Goal: Information Seeking & Learning: Learn about a topic

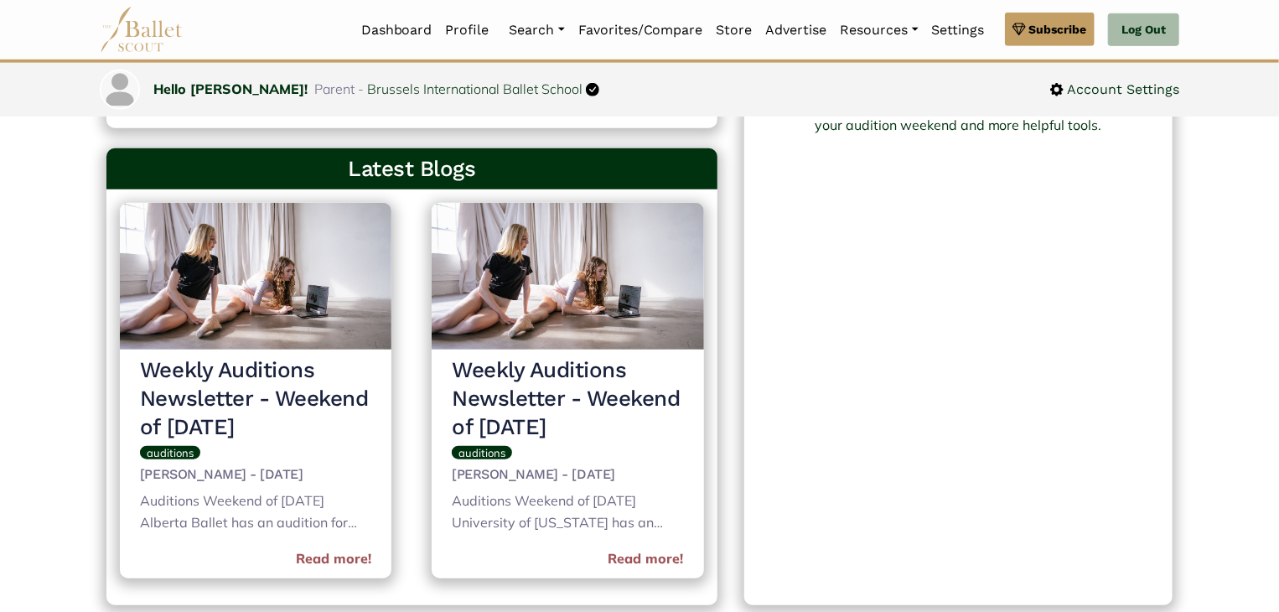
scroll to position [670, 0]
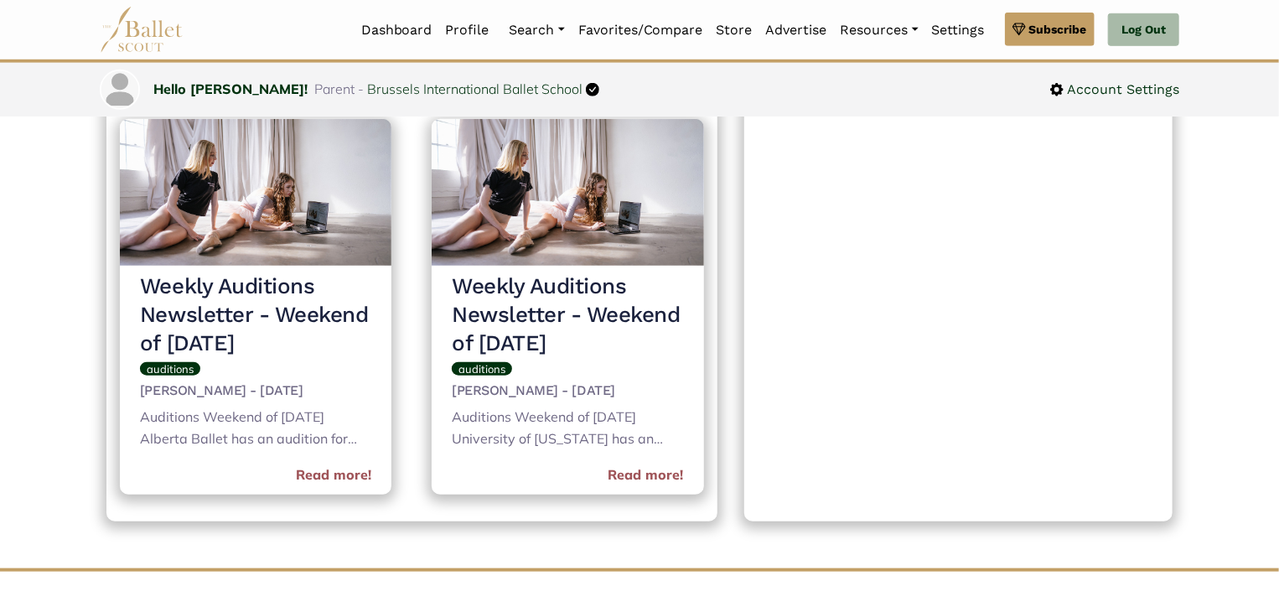
click at [313, 470] on link "Read more!" at bounding box center [333, 475] width 75 height 22
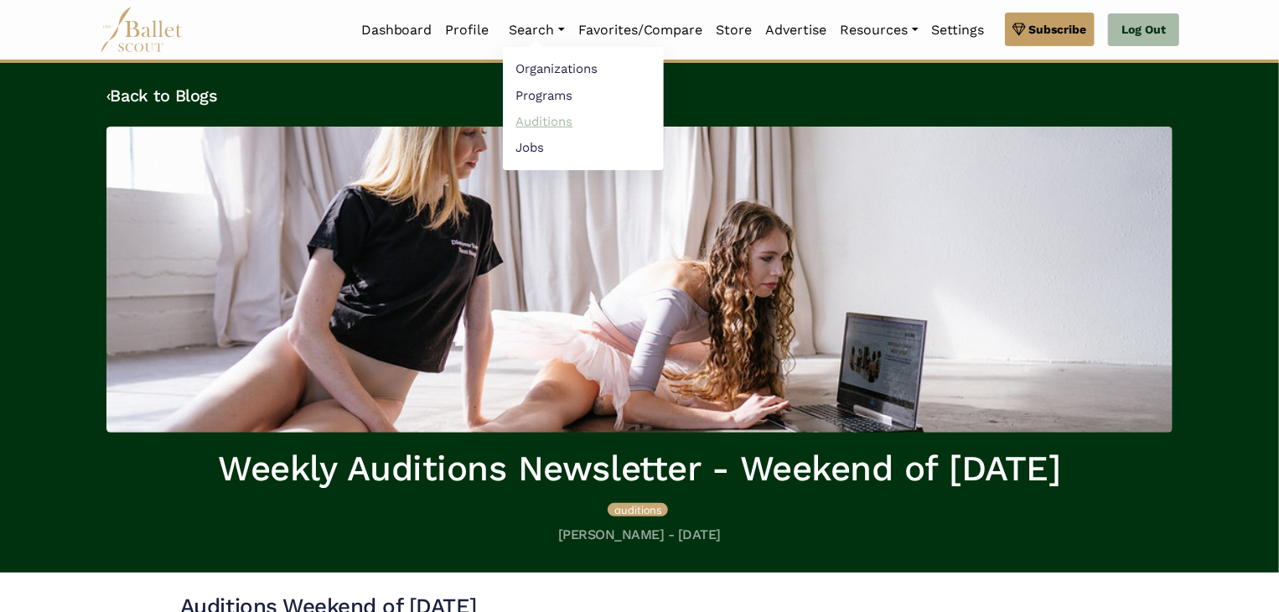
click at [534, 123] on link "Auditions" at bounding box center [583, 121] width 161 height 26
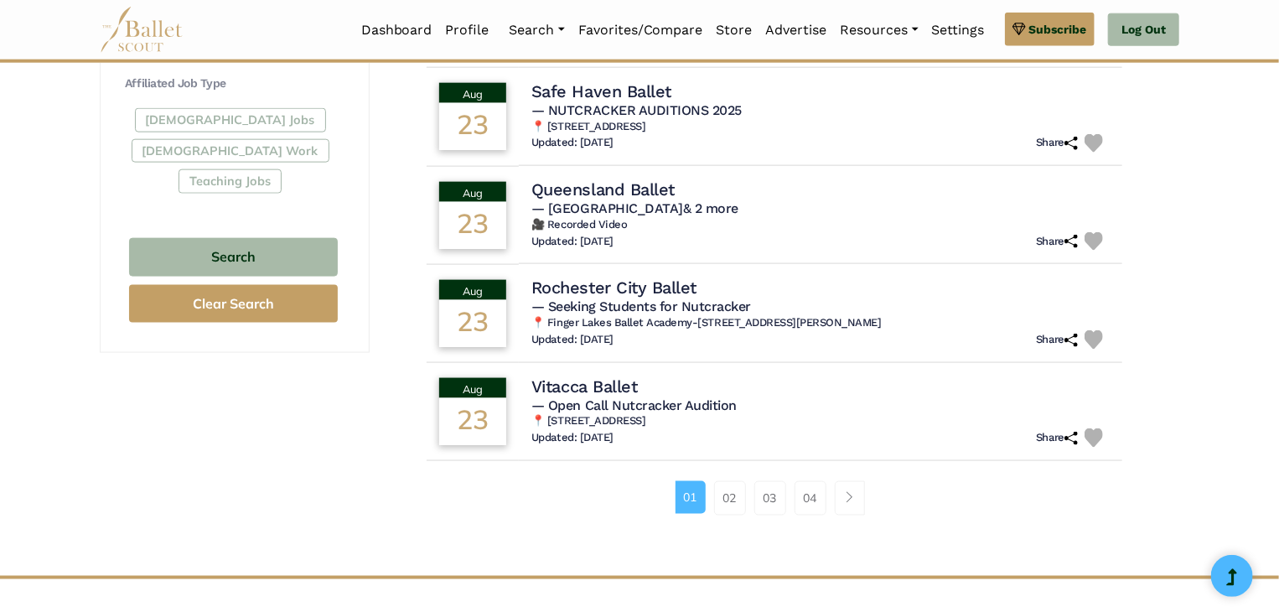
scroll to position [1006, 0]
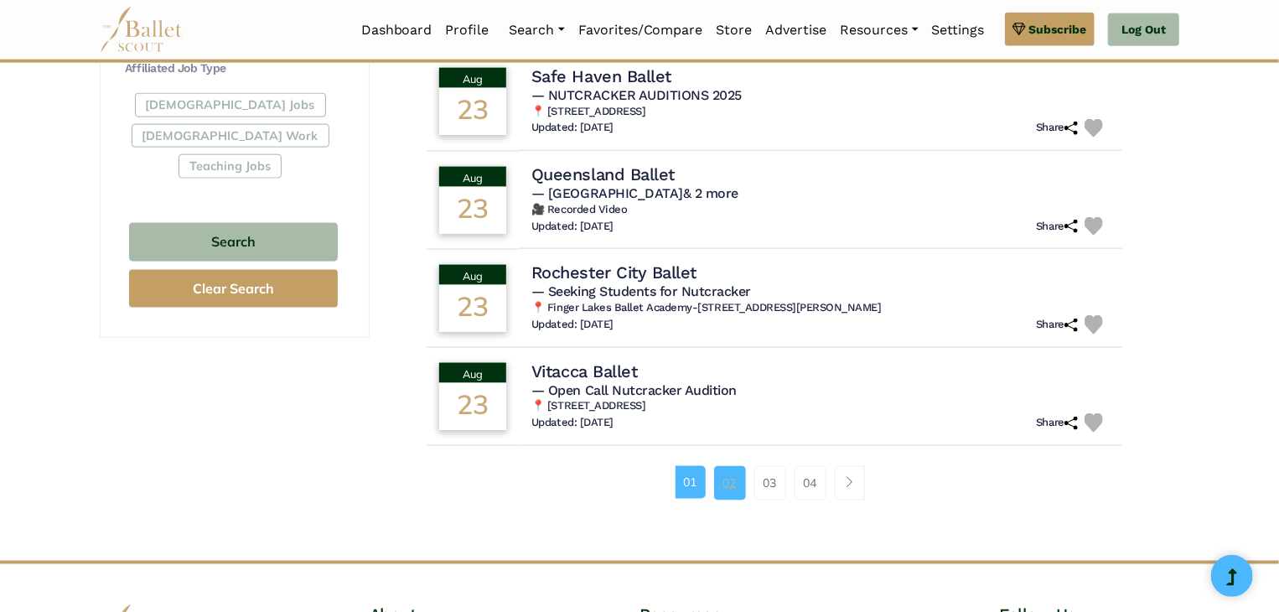
click at [729, 474] on link "02" at bounding box center [730, 483] width 32 height 34
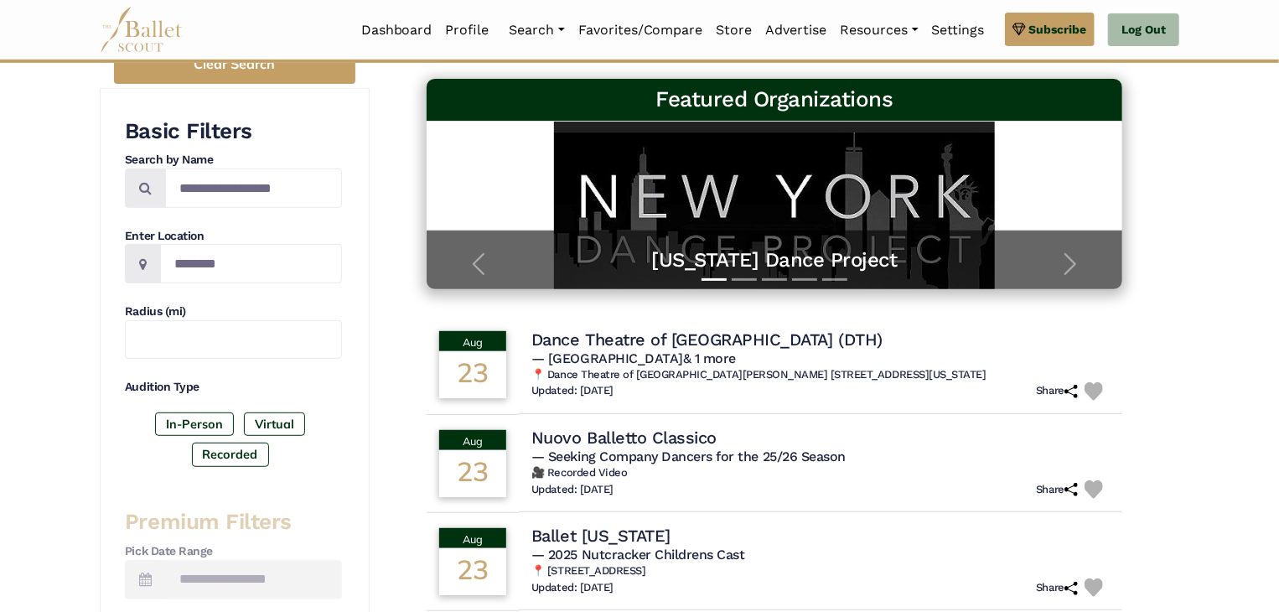
scroll to position [335, 0]
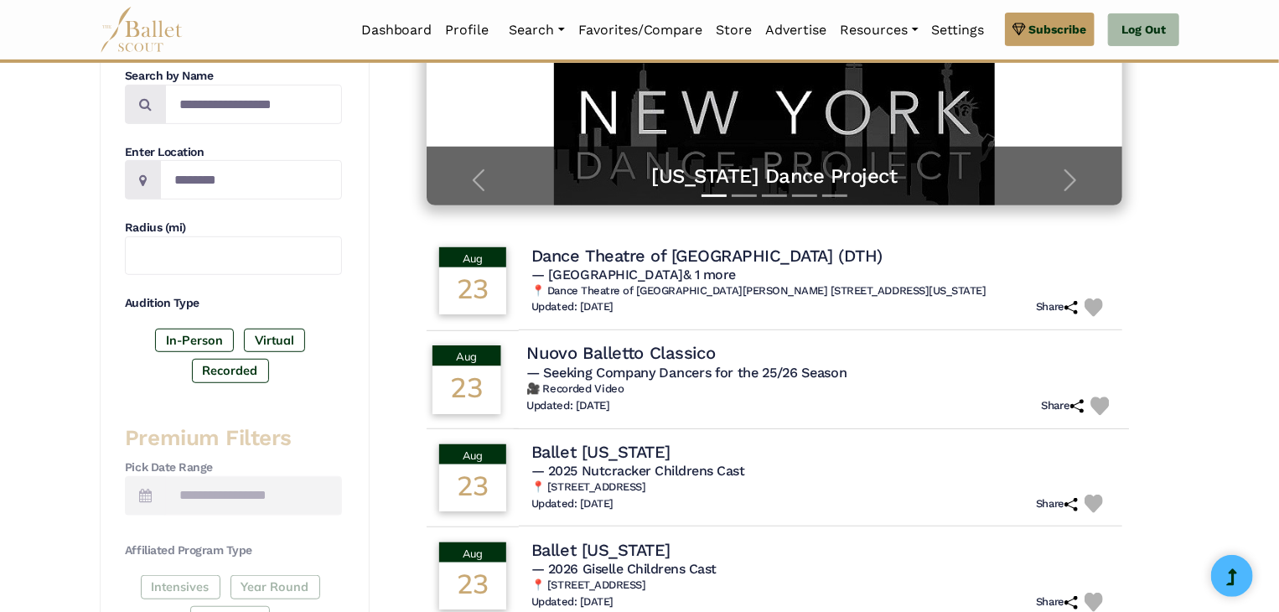
click at [798, 374] on span "— Seeking Company Dancers for the 25/26 Season" at bounding box center [686, 373] width 320 height 16
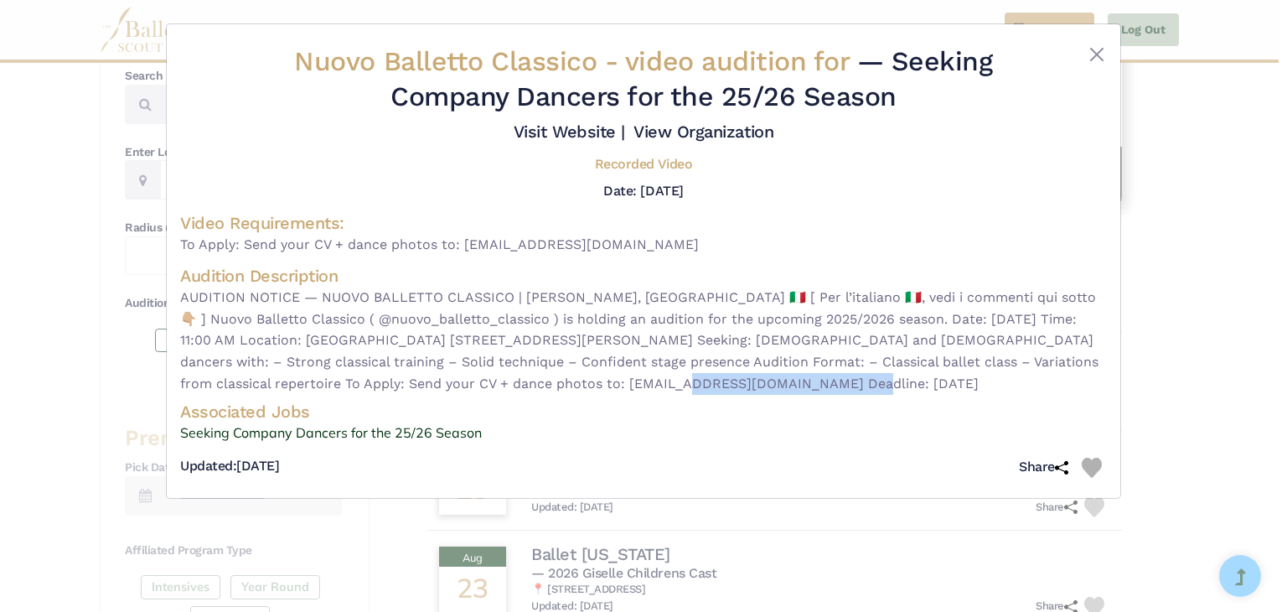
drag, startPoint x: 509, startPoint y: 381, endPoint x: 700, endPoint y: 389, distance: 191.2
click at [700, 389] on span "AUDITION NOTICE — NUOVO BALLETTO CLASSICO | [PERSON_NAME], [GEOGRAPHIC_DATA] 🇮🇹…" at bounding box center [643, 340] width 927 height 107
drag, startPoint x: 244, startPoint y: 241, endPoint x: 675, endPoint y: 249, distance: 430.8
click at [675, 249] on span "To Apply: Send your CV + dance photos to: info@nuovoballettoclassico.it" at bounding box center [643, 245] width 927 height 22
click at [651, 272] on h4 "Audition Description" at bounding box center [643, 276] width 927 height 22
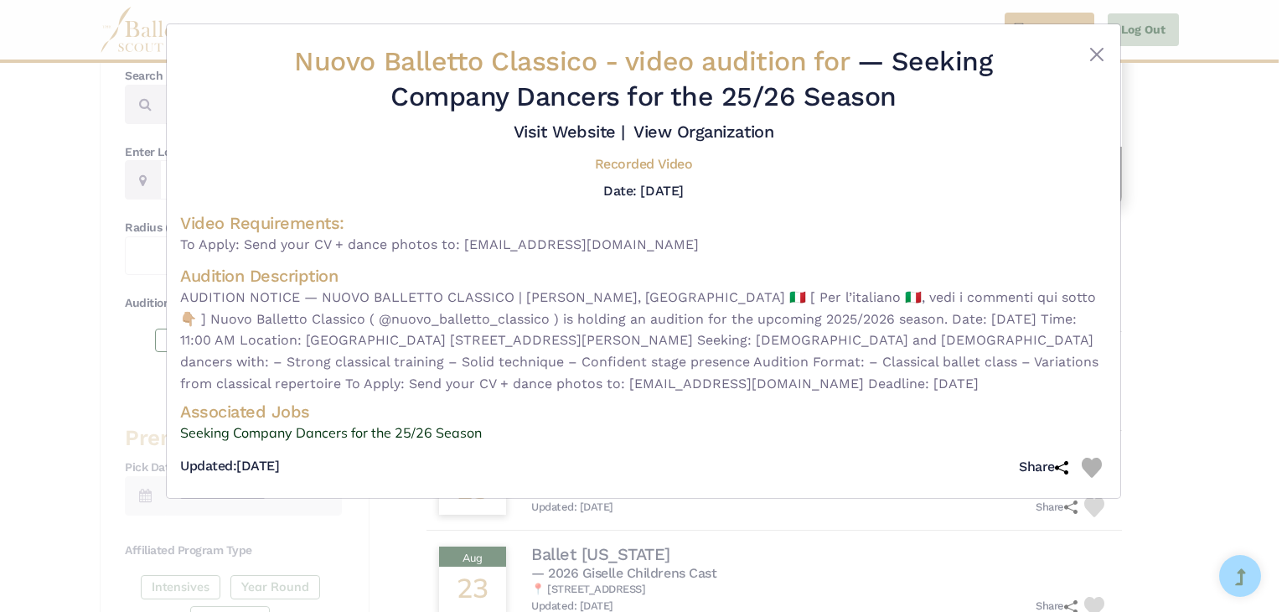
drag, startPoint x: 463, startPoint y: 243, endPoint x: 660, endPoint y: 239, distance: 197.8
click at [660, 239] on span "To Apply: Send your CV + dance photos to: info@nuovoballettoclassico.it" at bounding box center [643, 245] width 927 height 22
copy span "info@nuovoballettoclassico.it"
drag, startPoint x: 319, startPoint y: 297, endPoint x: 514, endPoint y: 305, distance: 194.6
click at [514, 305] on span "AUDITION NOTICE — NUOVO BALLETTO CLASSICO | REGGIO EMILIA, ITALY 🇮🇹 [ Per l’ita…" at bounding box center [643, 340] width 927 height 107
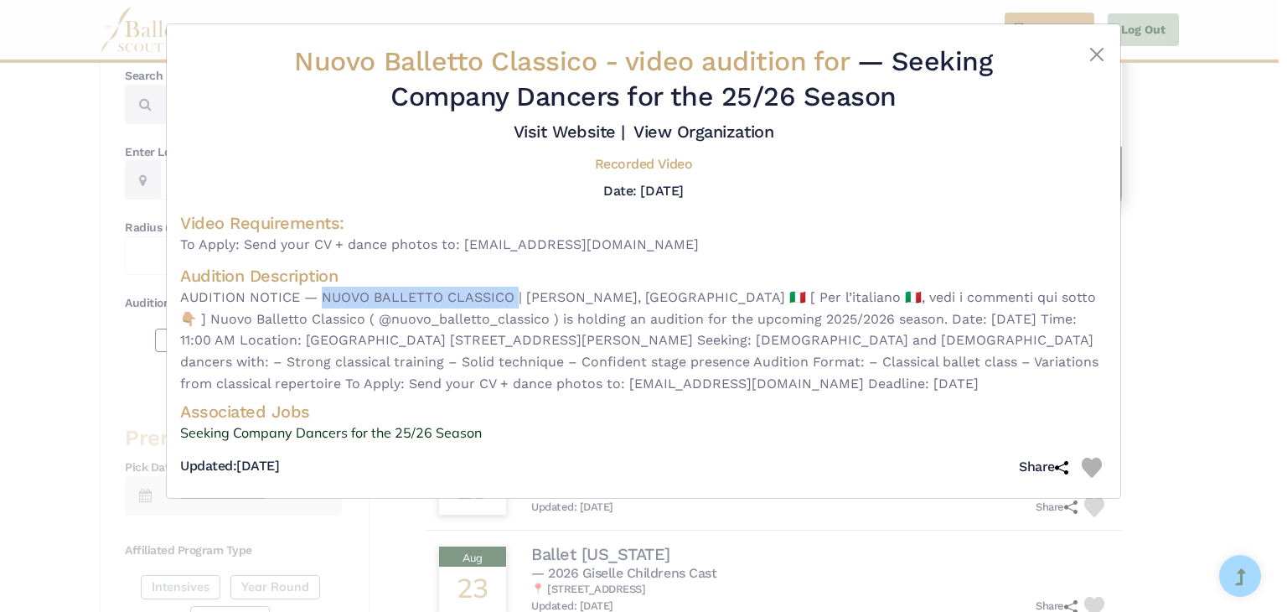
copy span "NUOVO BALLETTO CLASSICO"
click at [1092, 54] on button "Close" at bounding box center [1097, 54] width 20 height 20
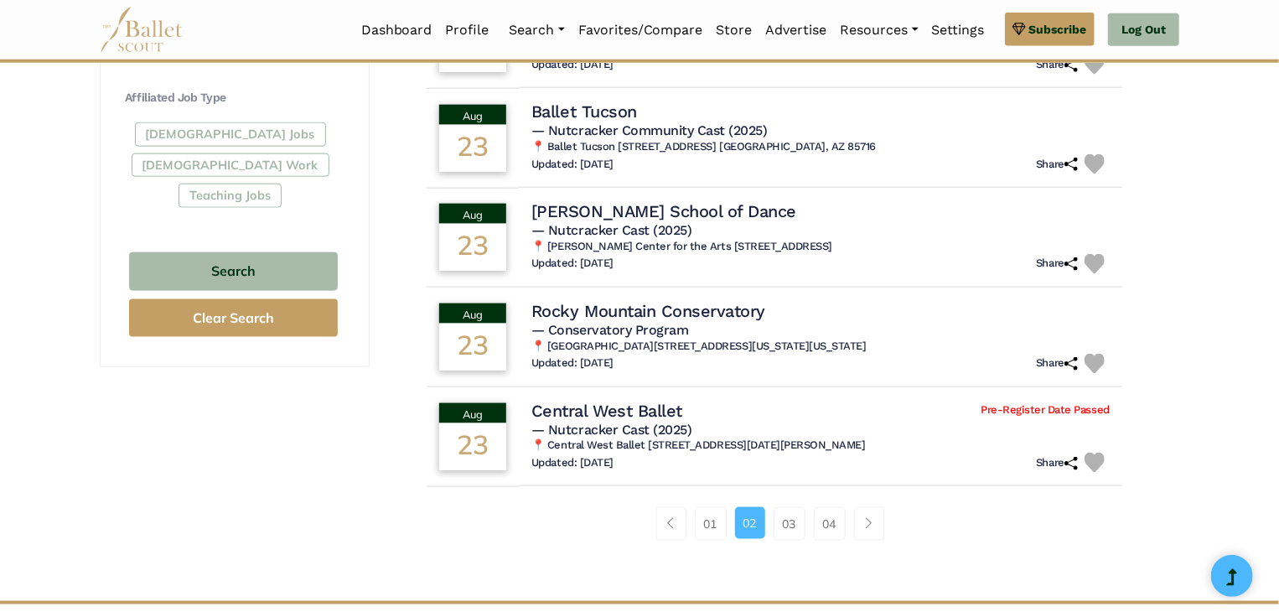
scroll to position [1006, 0]
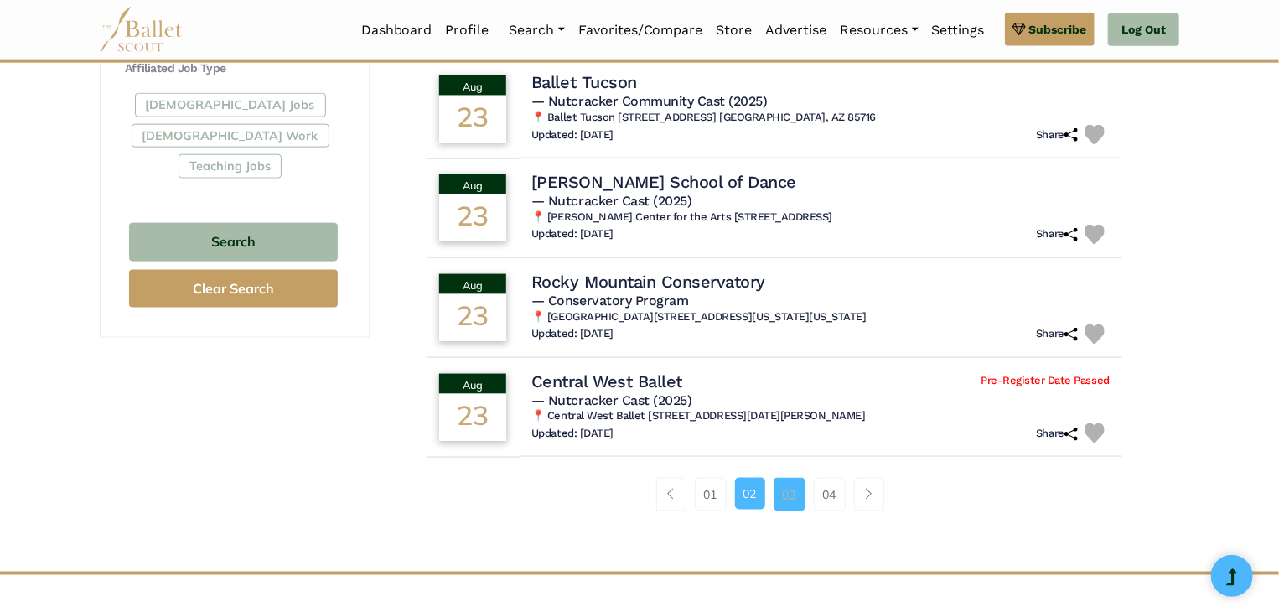
click at [784, 494] on link "03" at bounding box center [790, 495] width 32 height 34
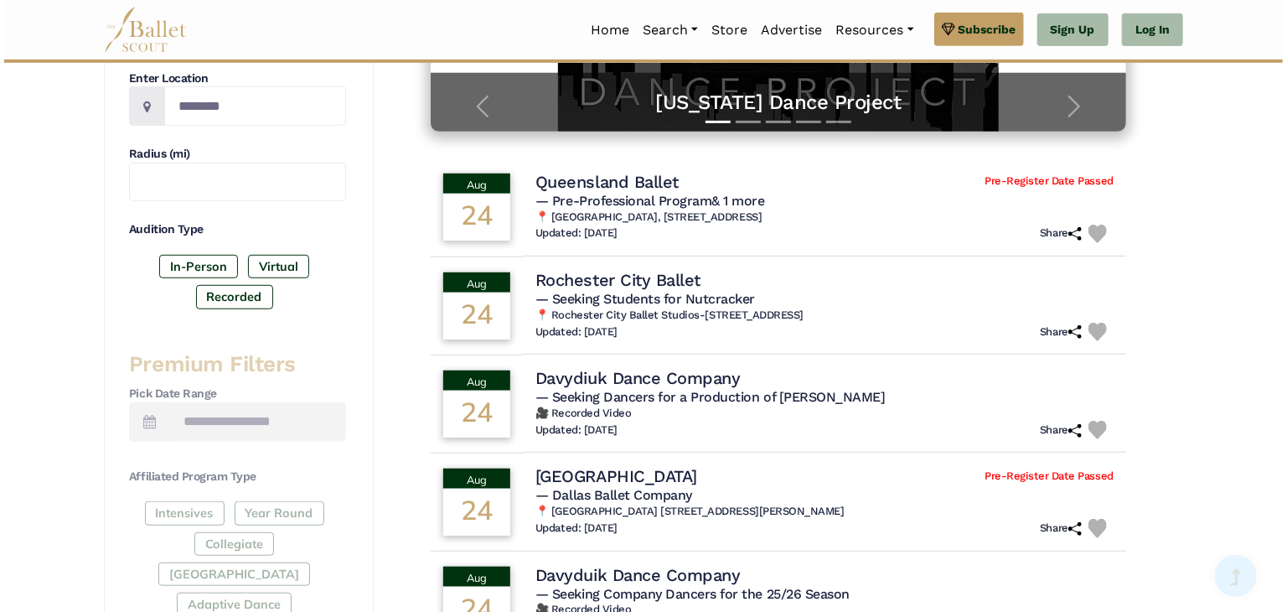
scroll to position [419, 0]
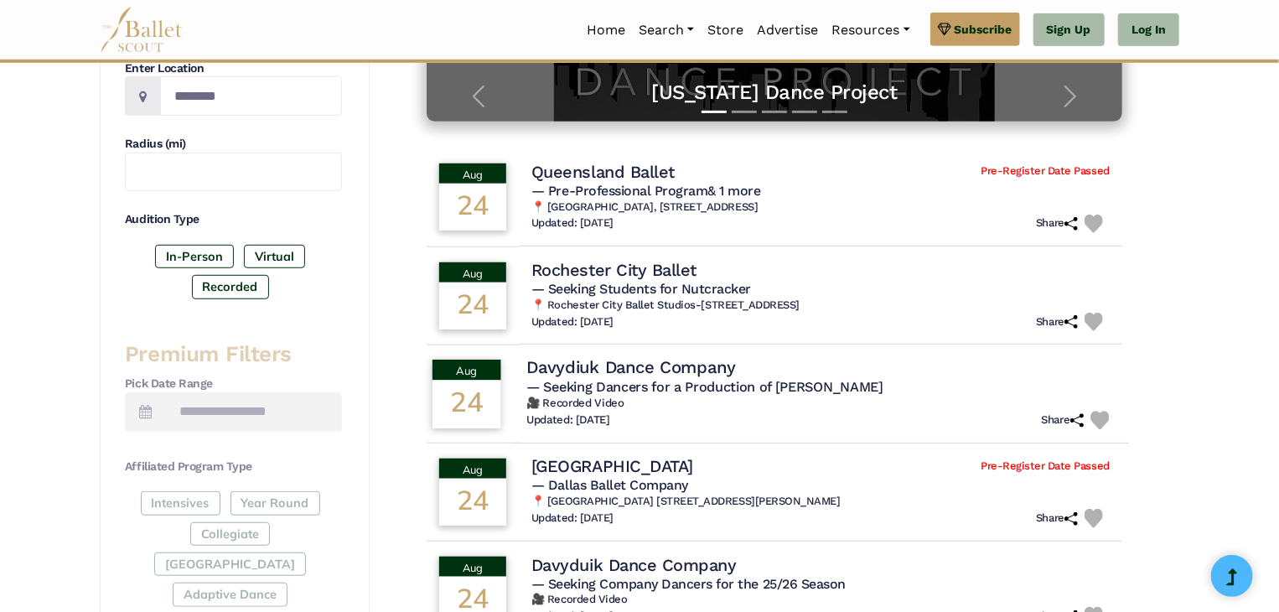
click at [707, 373] on h4 "Davydiuk Dance Company" at bounding box center [630, 367] width 209 height 23
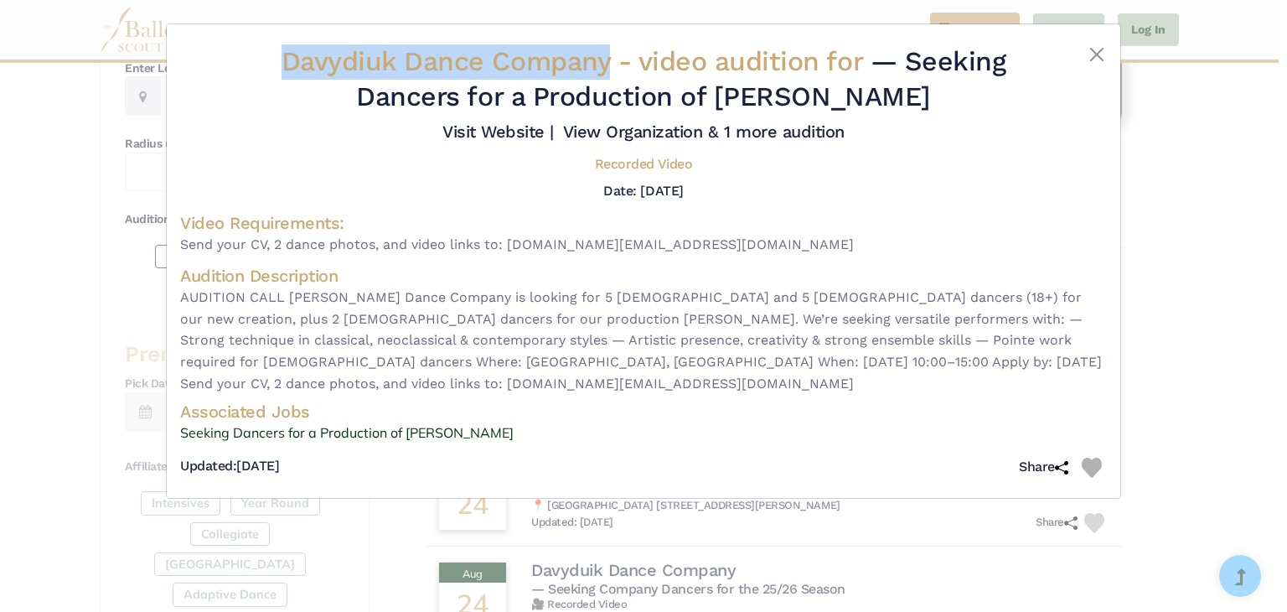
drag, startPoint x: 285, startPoint y: 62, endPoint x: 610, endPoint y: 66, distance: 325.2
click at [610, 66] on span "Davydiuk Dance Company - video audition for" at bounding box center [576, 61] width 589 height 32
copy span "Davydiuk Dance Company"
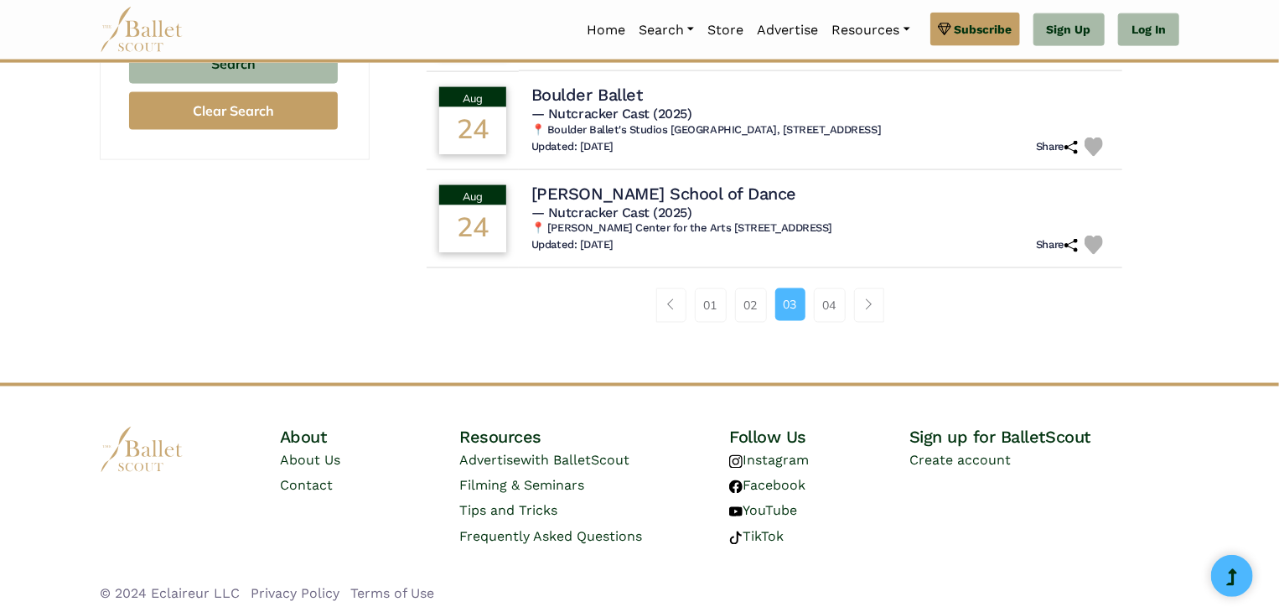
scroll to position [1188, 0]
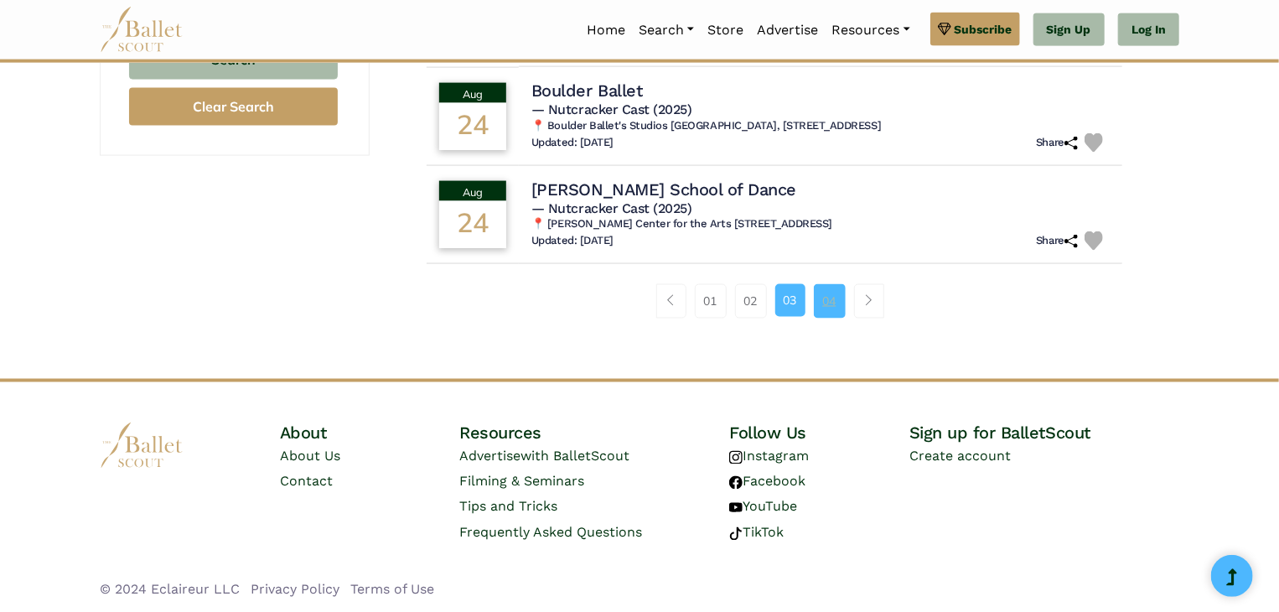
click at [832, 290] on link "04" at bounding box center [830, 301] width 32 height 34
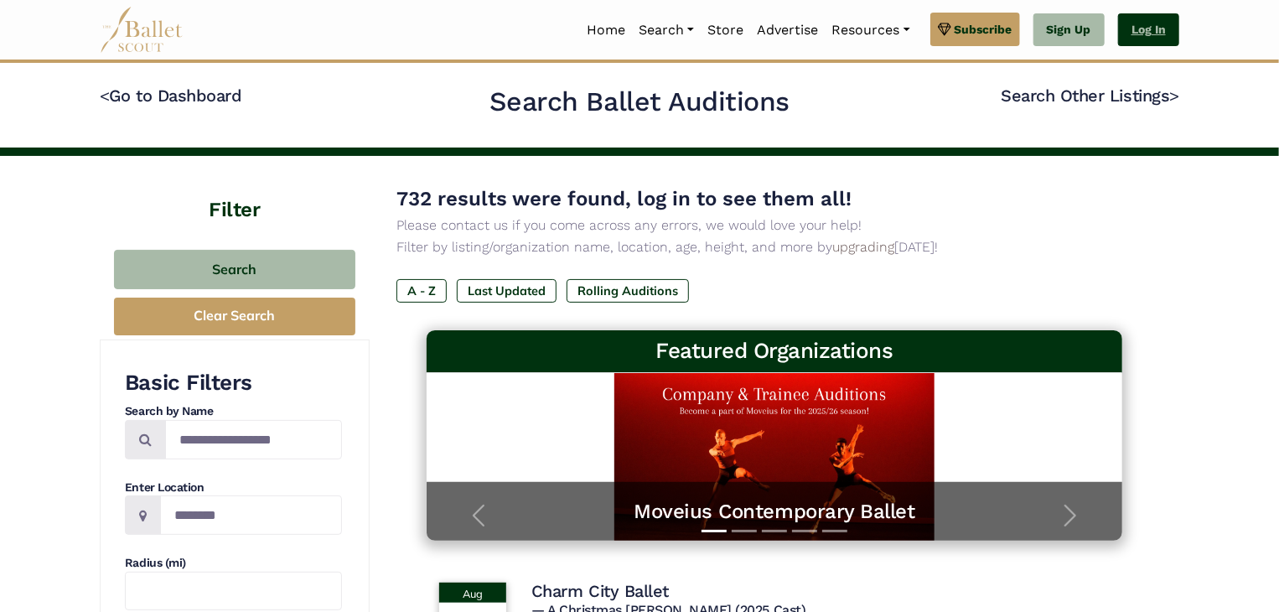
click at [1146, 34] on link "Log In" at bounding box center [1148, 30] width 61 height 34
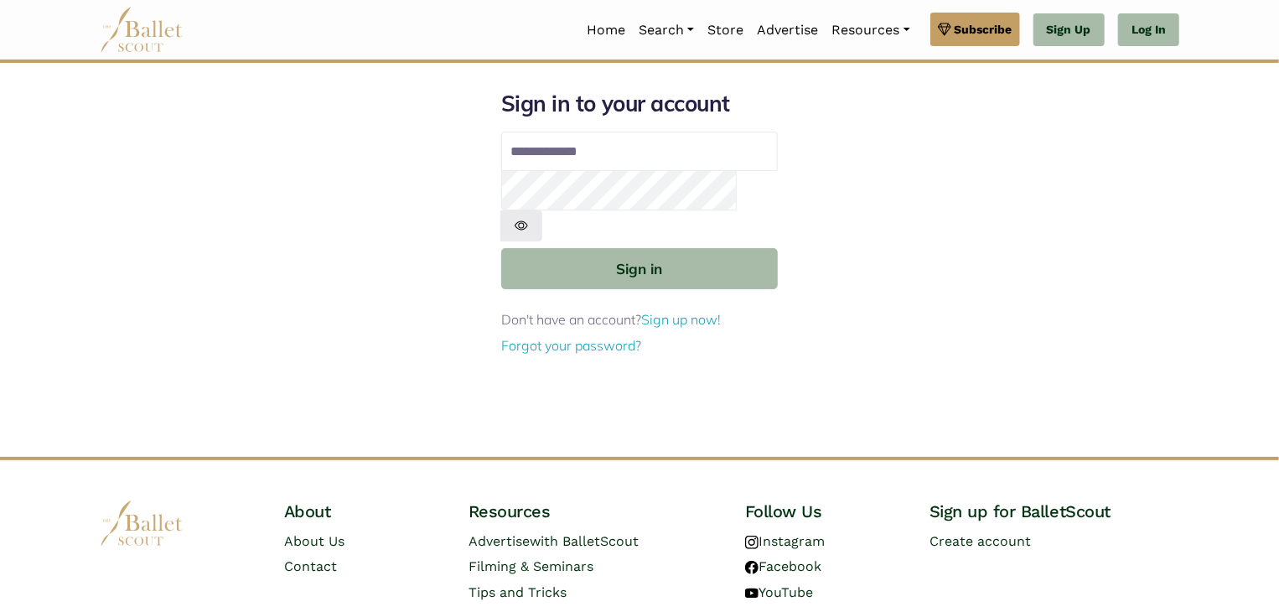
click at [681, 151] on input "Email address" at bounding box center [639, 152] width 277 height 40
type input "**********"
click at [501, 248] on button "Sign in" at bounding box center [639, 268] width 277 height 41
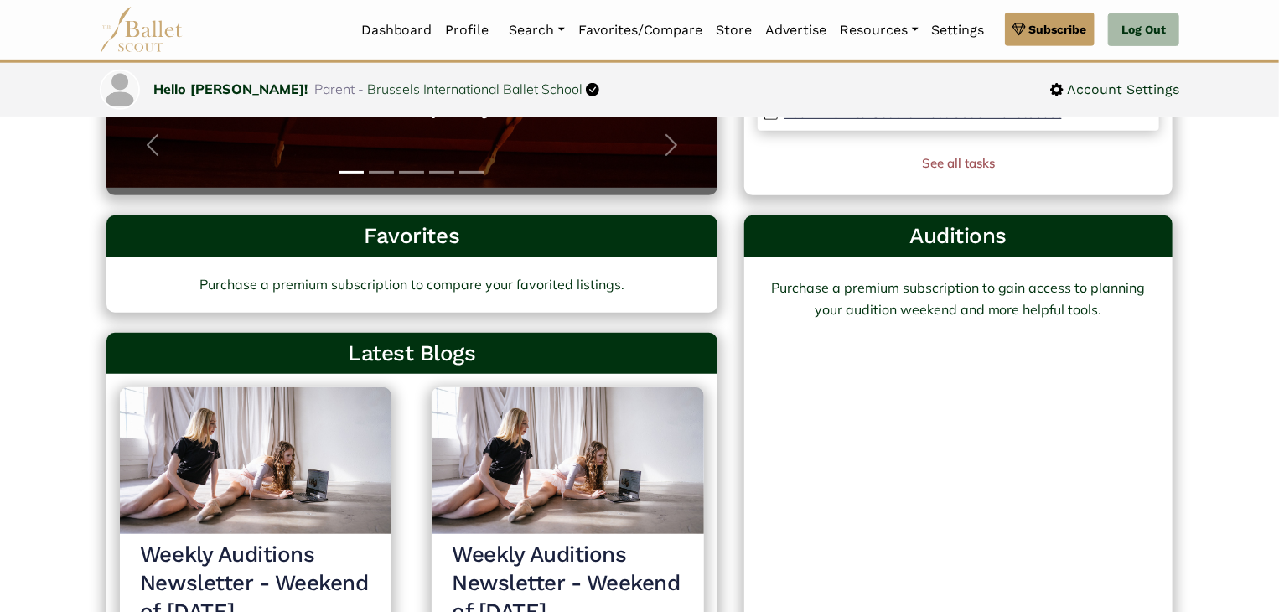
scroll to position [400, 0]
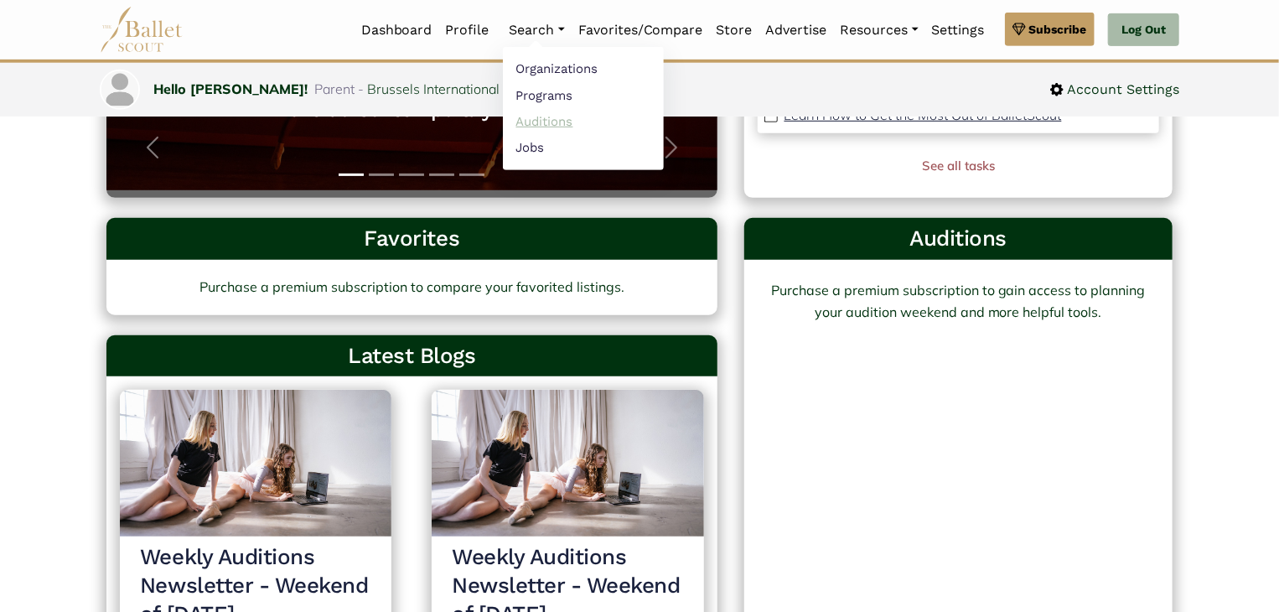
click at [534, 116] on link "Auditions" at bounding box center [583, 121] width 161 height 26
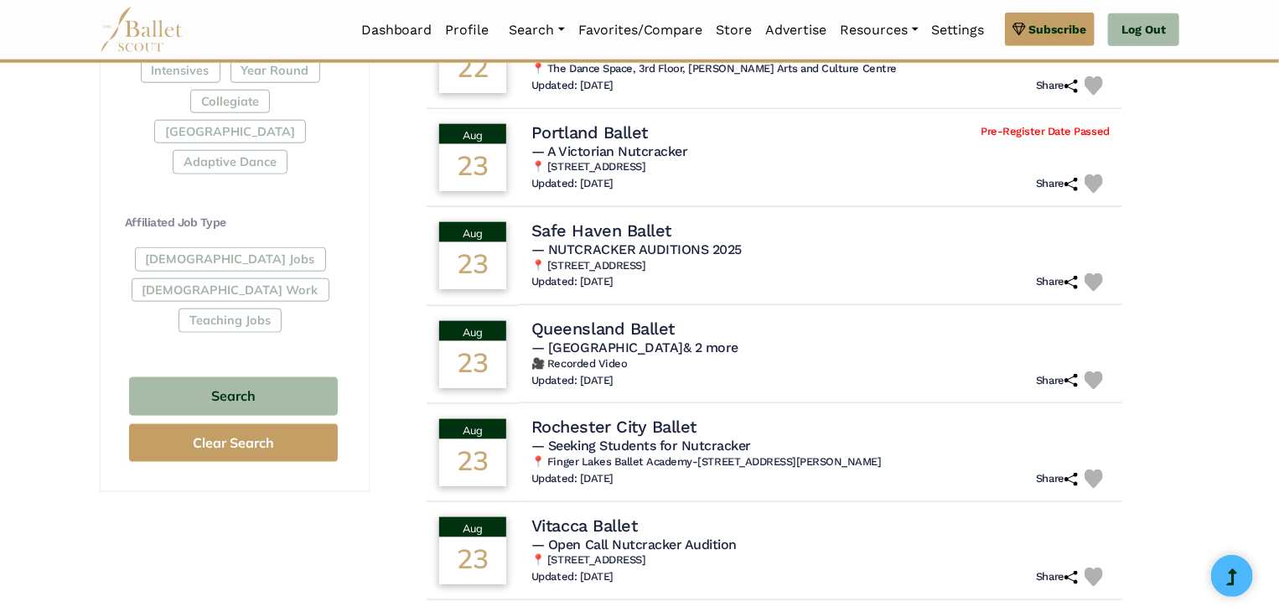
scroll to position [1089, 0]
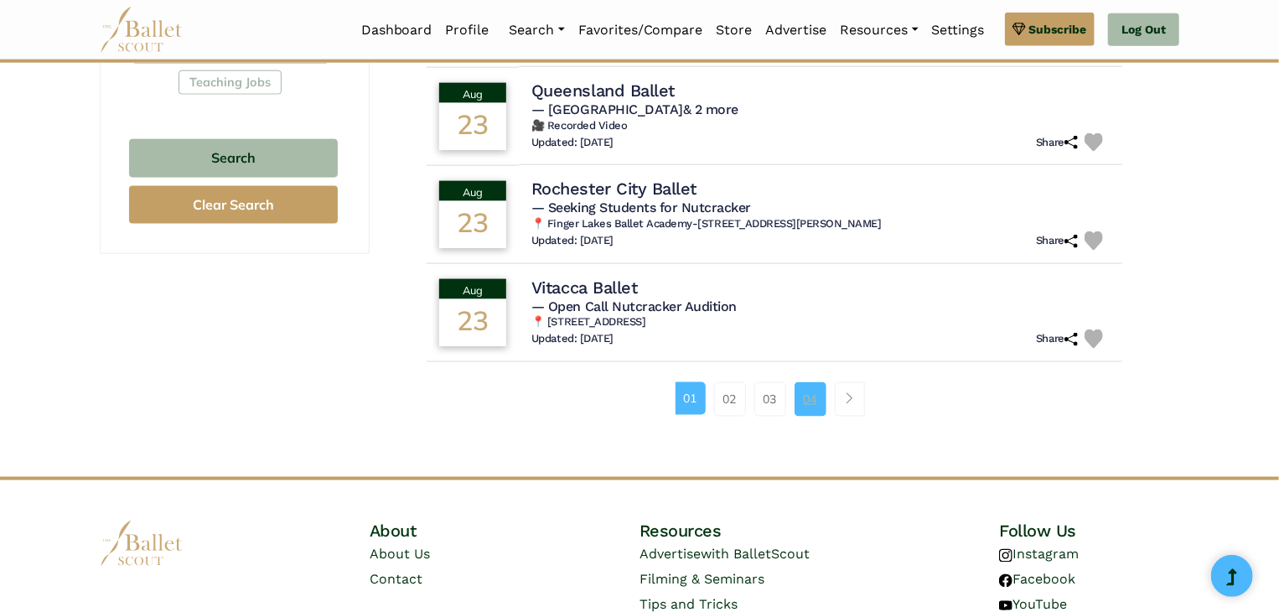
click at [799, 393] on link "04" at bounding box center [810, 399] width 32 height 34
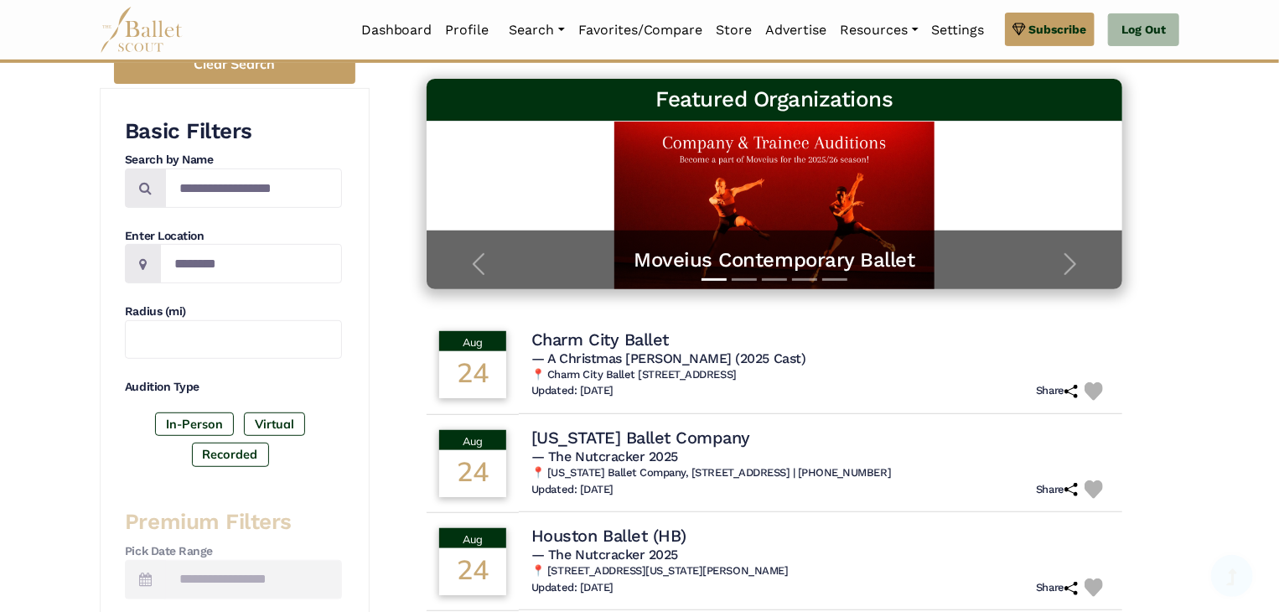
scroll to position [84, 0]
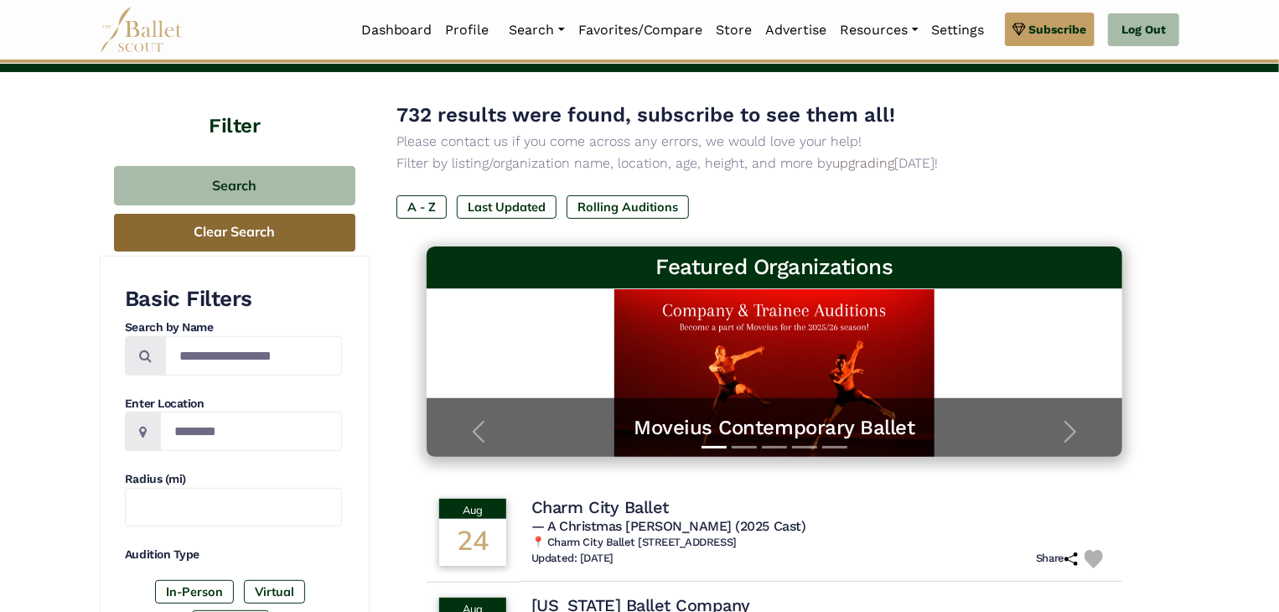
click at [265, 233] on button "Clear Search" at bounding box center [234, 233] width 241 height 38
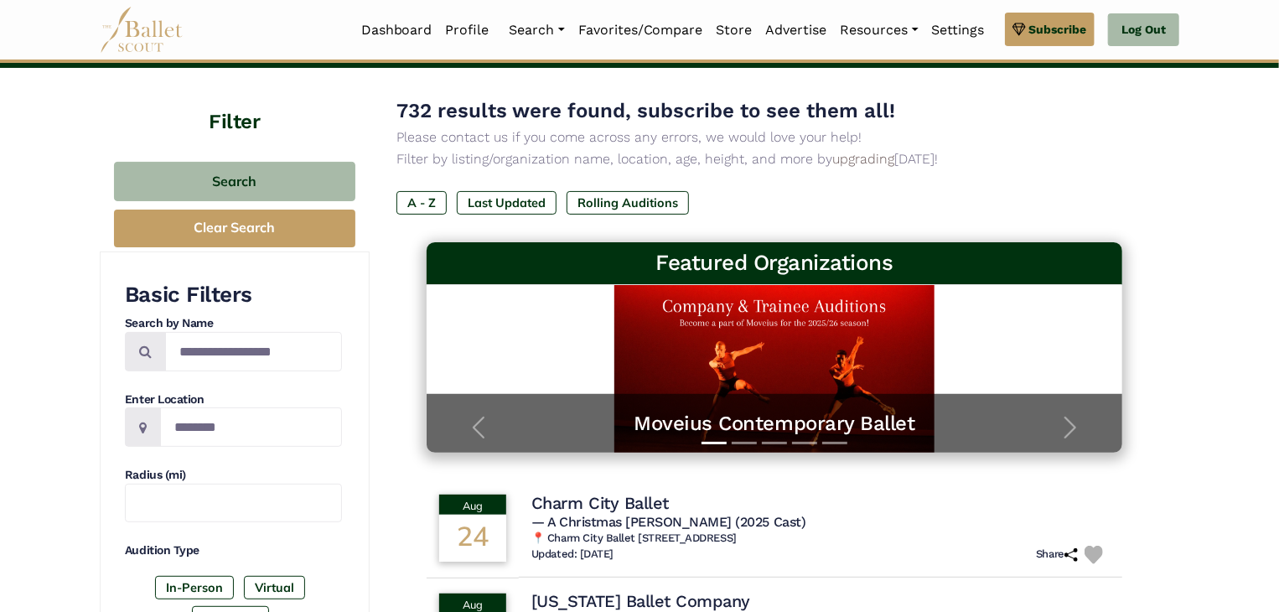
scroll to position [503, 0]
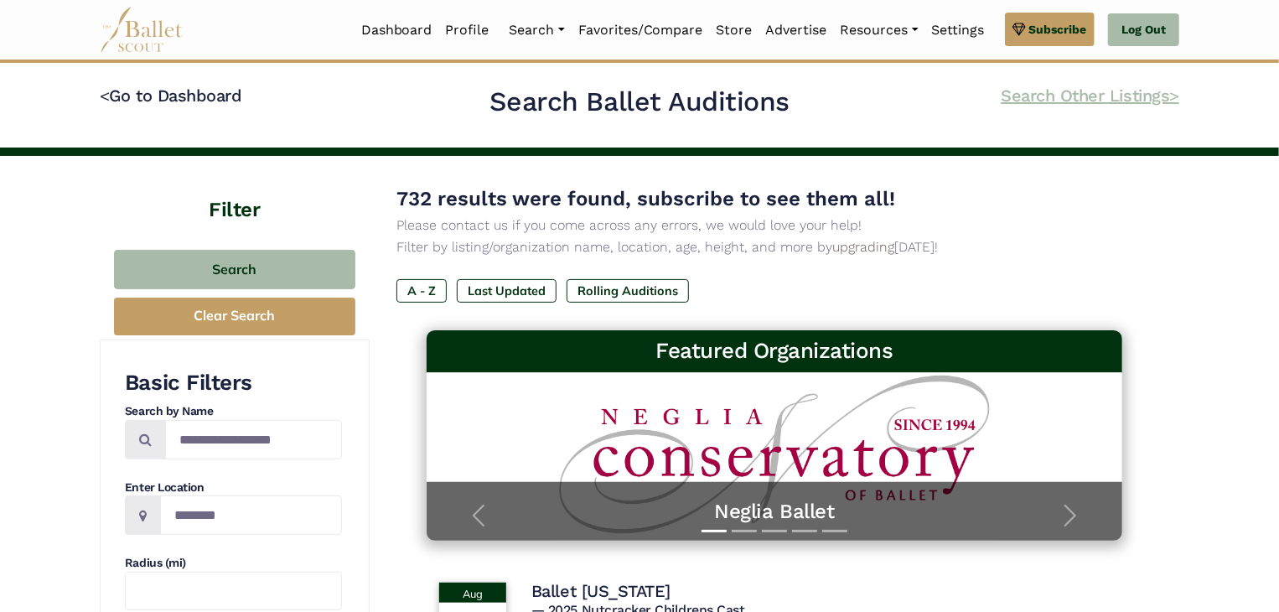
click at [1127, 98] on link "Search Other Listings >" at bounding box center [1090, 95] width 178 height 20
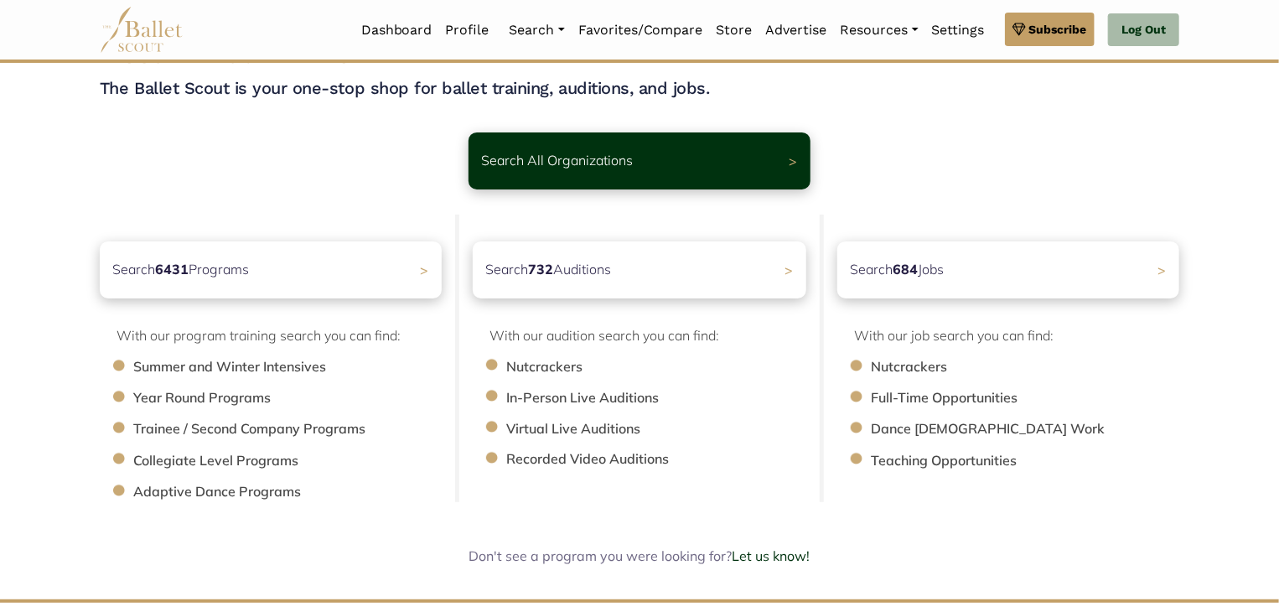
scroll to position [84, 0]
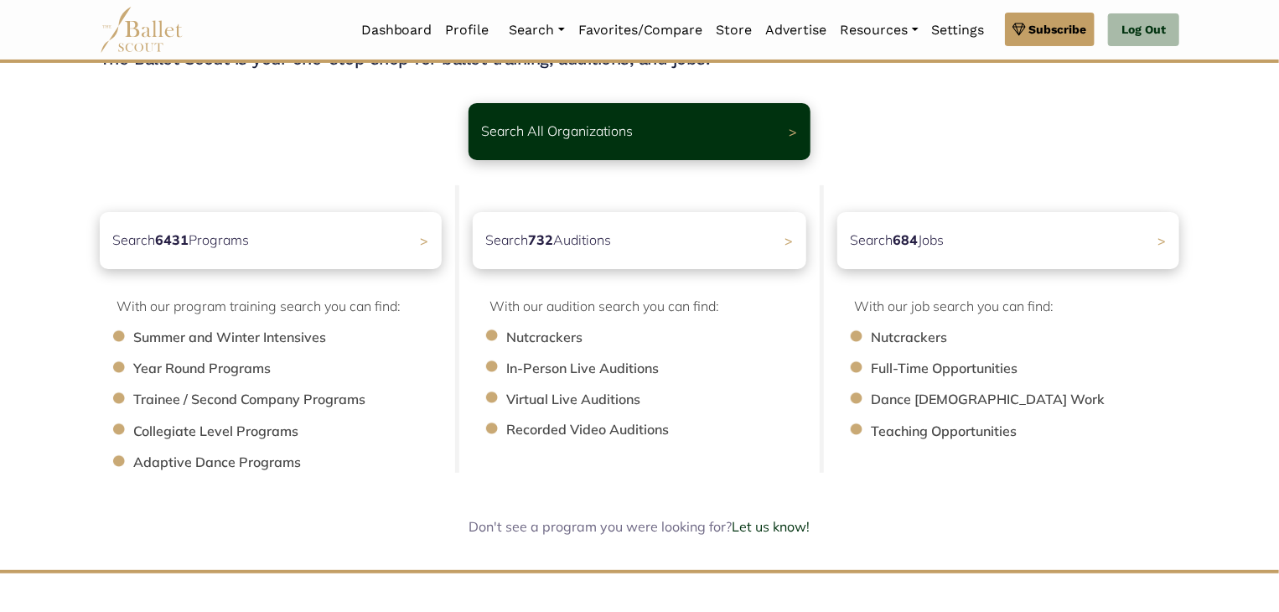
click at [650, 430] on li "Recorded Video Auditions" at bounding box center [664, 430] width 317 height 22
click at [939, 245] on p "Search 684 Jobs" at bounding box center [891, 240] width 99 height 23
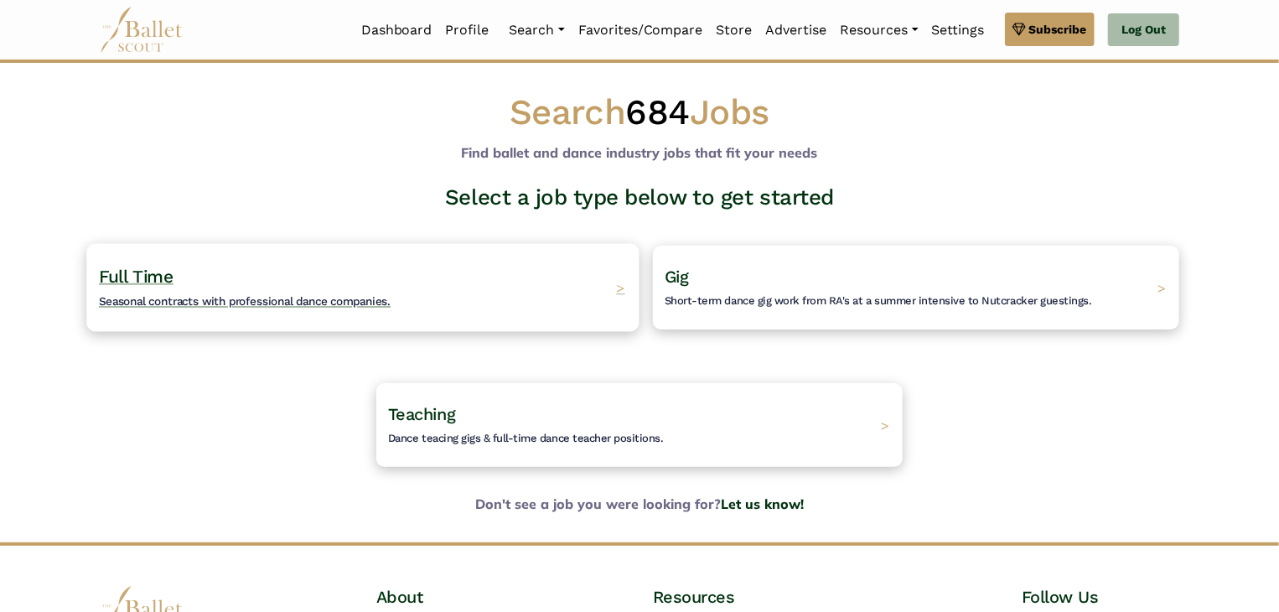
click at [422, 296] on div "Full Time Seasonal contracts with professional dance companies. >" at bounding box center [362, 287] width 552 height 88
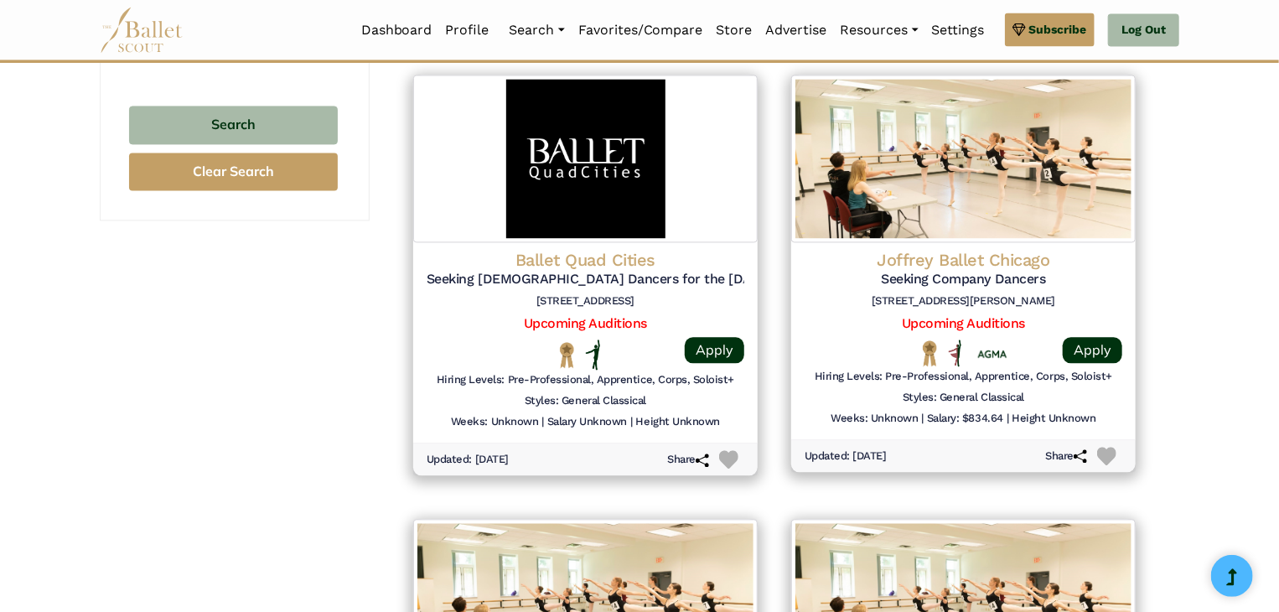
scroll to position [1676, 0]
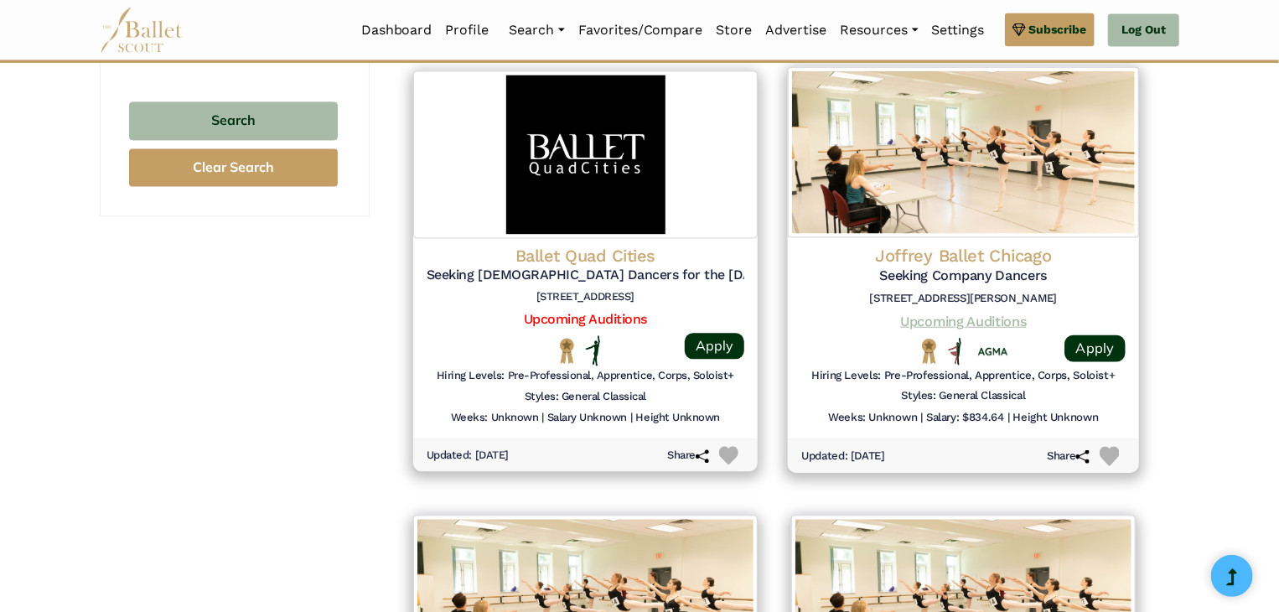
click at [975, 318] on link "Upcoming Auditions" at bounding box center [963, 320] width 126 height 16
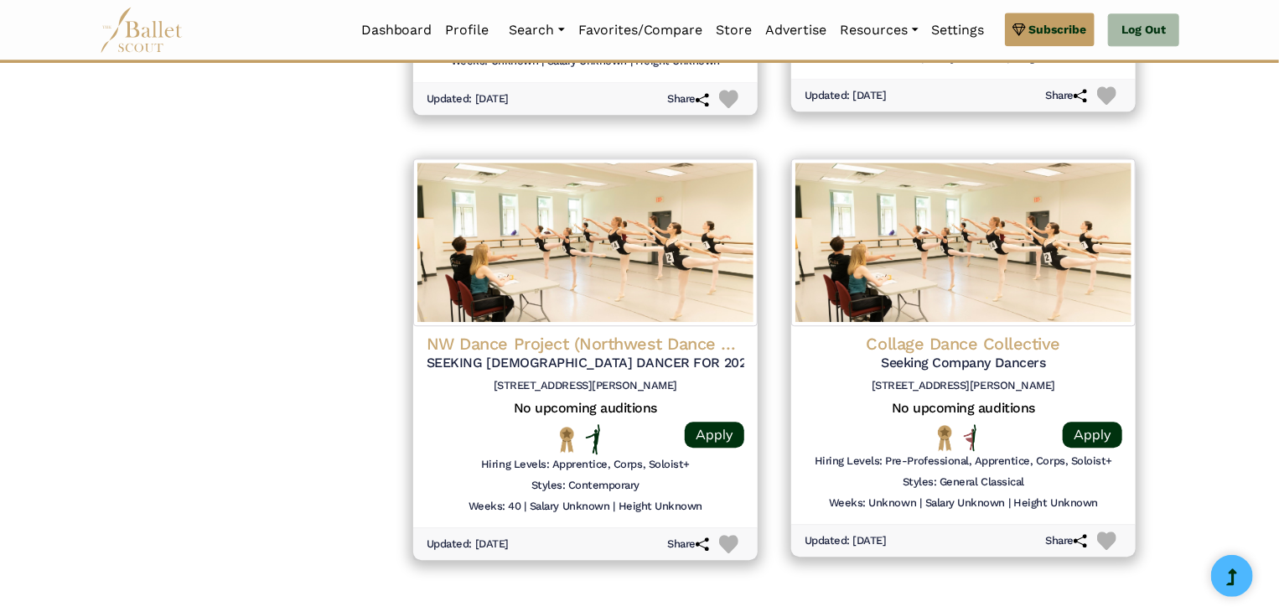
scroll to position [2179, 0]
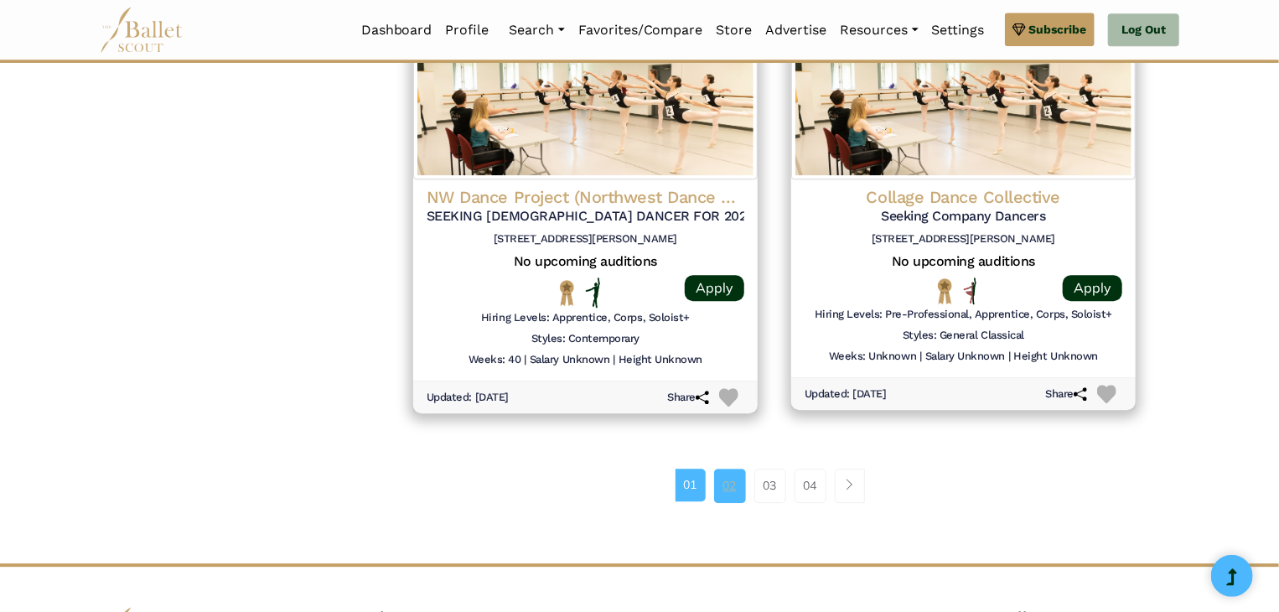
click at [725, 477] on link "02" at bounding box center [730, 485] width 32 height 34
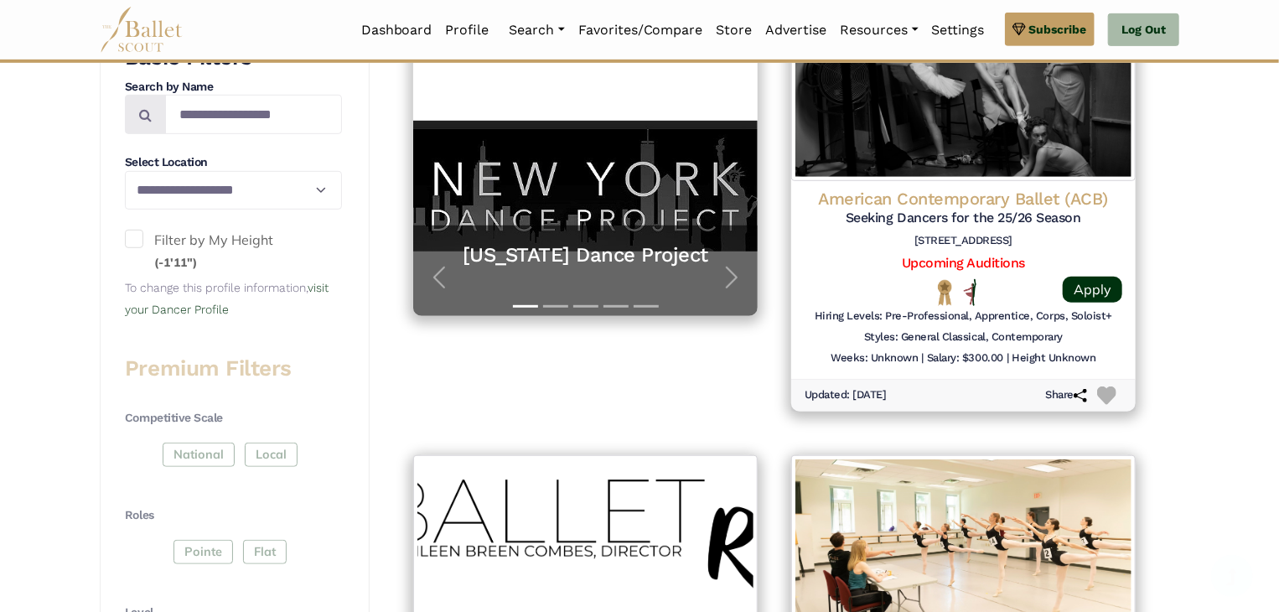
scroll to position [419, 0]
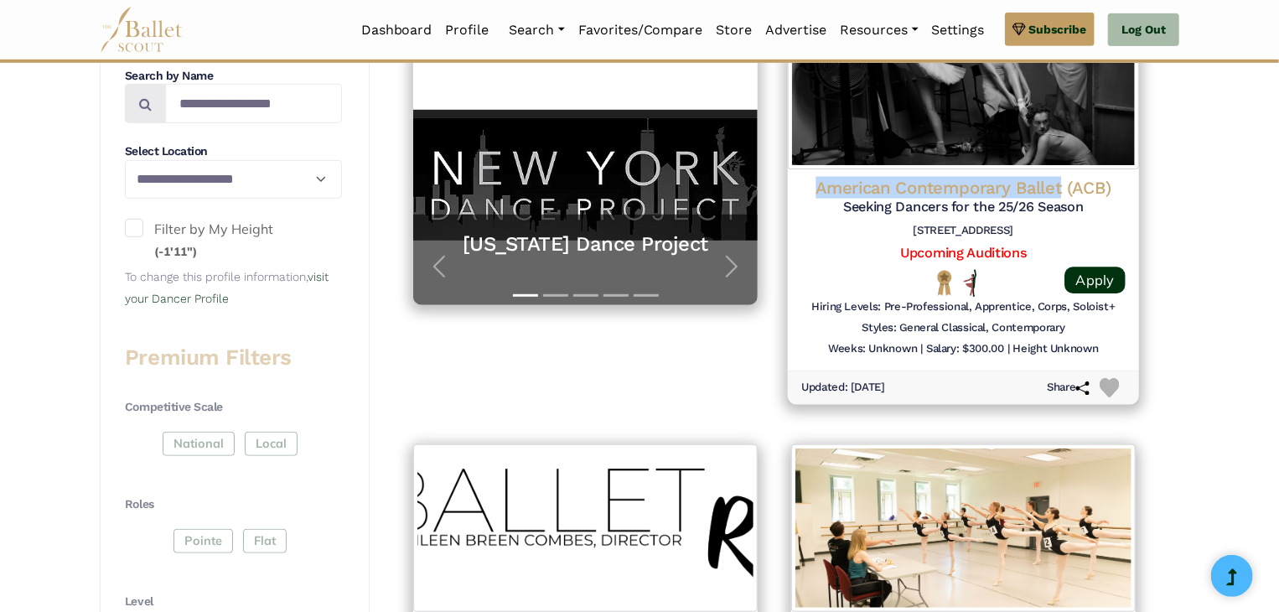
drag, startPoint x: 819, startPoint y: 188, endPoint x: 1061, endPoint y: 192, distance: 242.2
click at [1061, 192] on h4 "American Contemporary Ballet (ACB)" at bounding box center [963, 188] width 324 height 23
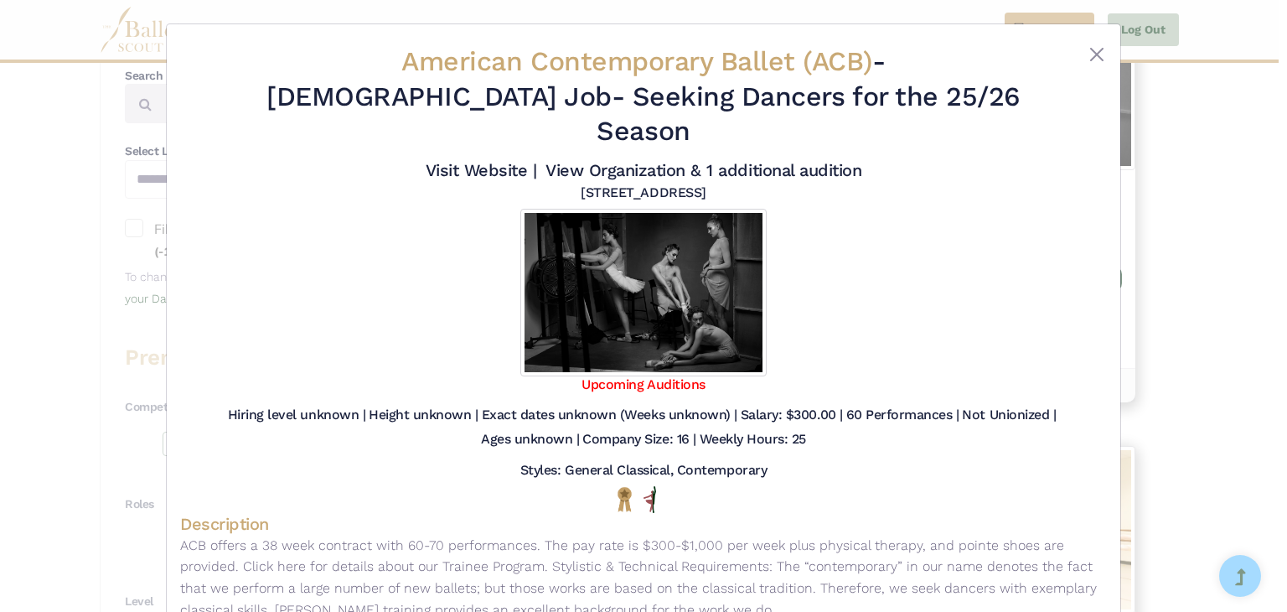
drag, startPoint x: 1061, startPoint y: 192, endPoint x: 455, endPoint y: 440, distance: 654.7
click at [455, 462] on div "Styles: General Classical, Contemporary" at bounding box center [643, 474] width 927 height 24
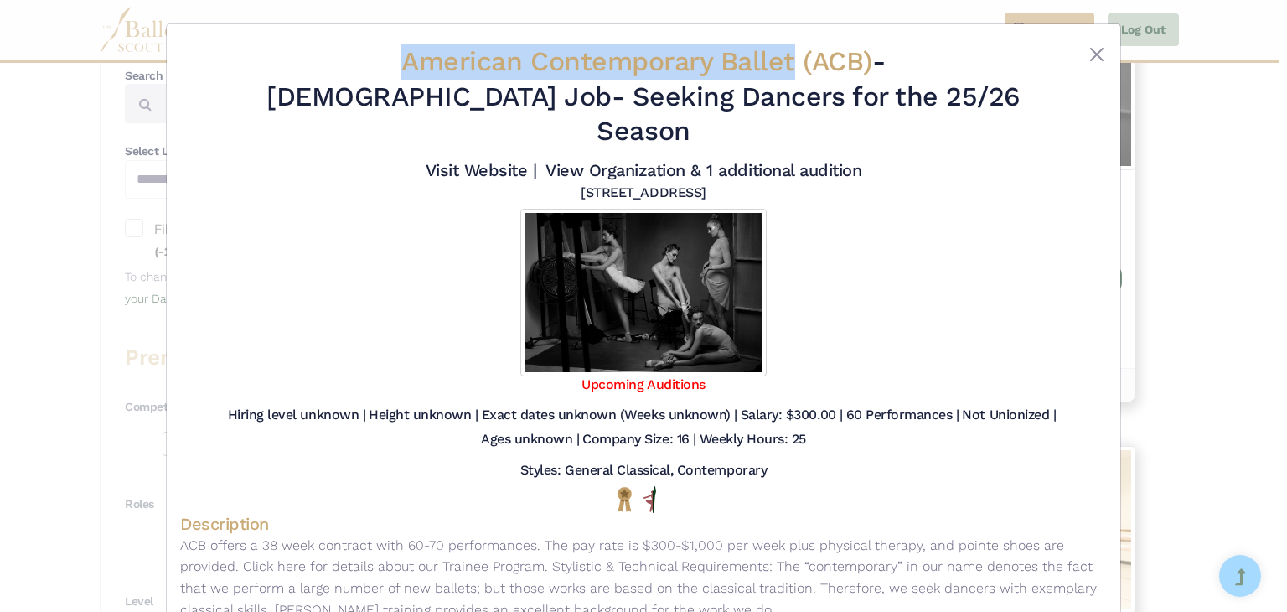
drag, startPoint x: 298, startPoint y: 63, endPoint x: 684, endPoint y: 63, distance: 385.5
click at [684, 63] on span "American Contemporary Ballet (ACB)" at bounding box center [636, 61] width 471 height 32
copy span "American Contemporary Ballet"
click at [1094, 57] on button "Close" at bounding box center [1097, 54] width 20 height 20
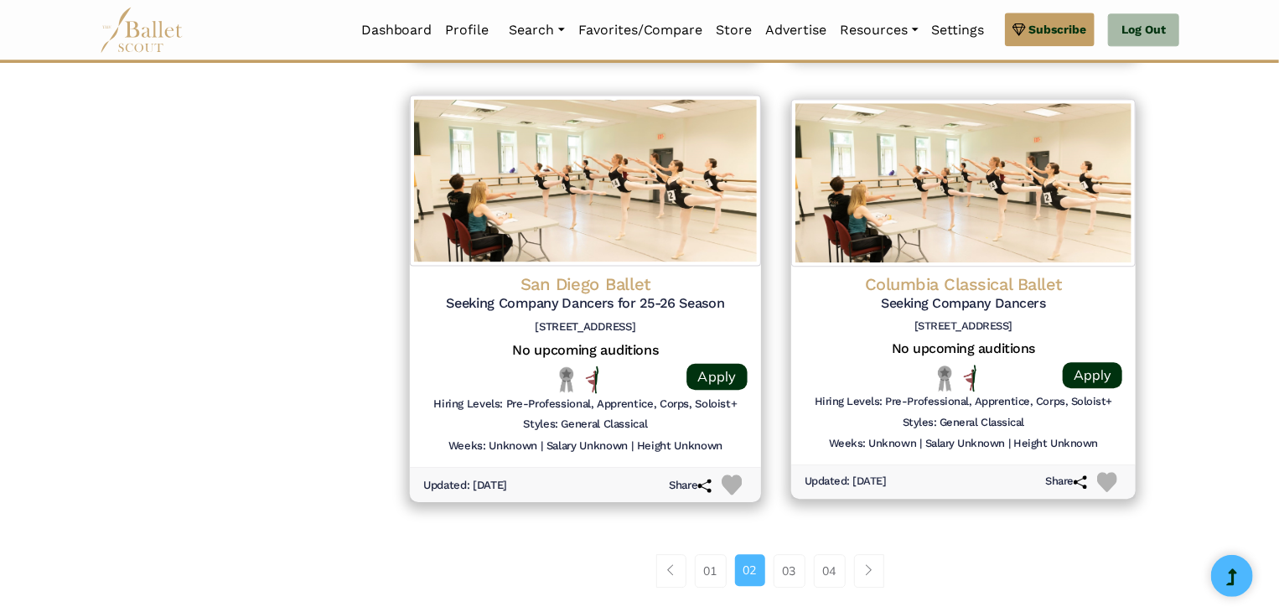
scroll to position [2095, 0]
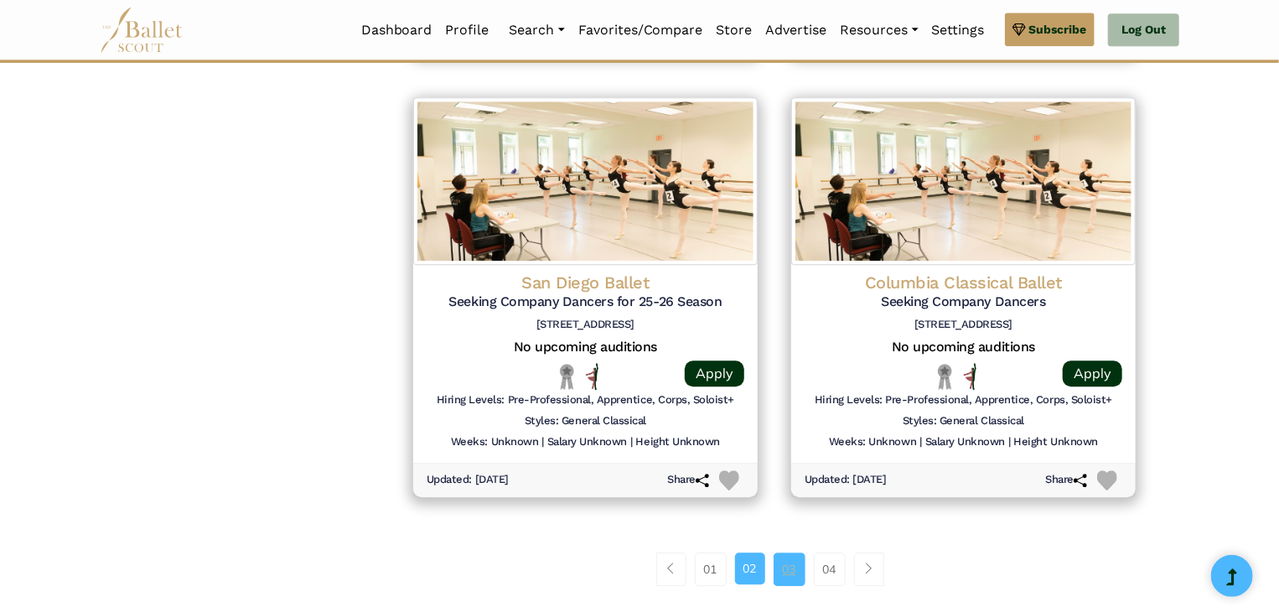
click at [785, 564] on link "03" at bounding box center [790, 569] width 32 height 34
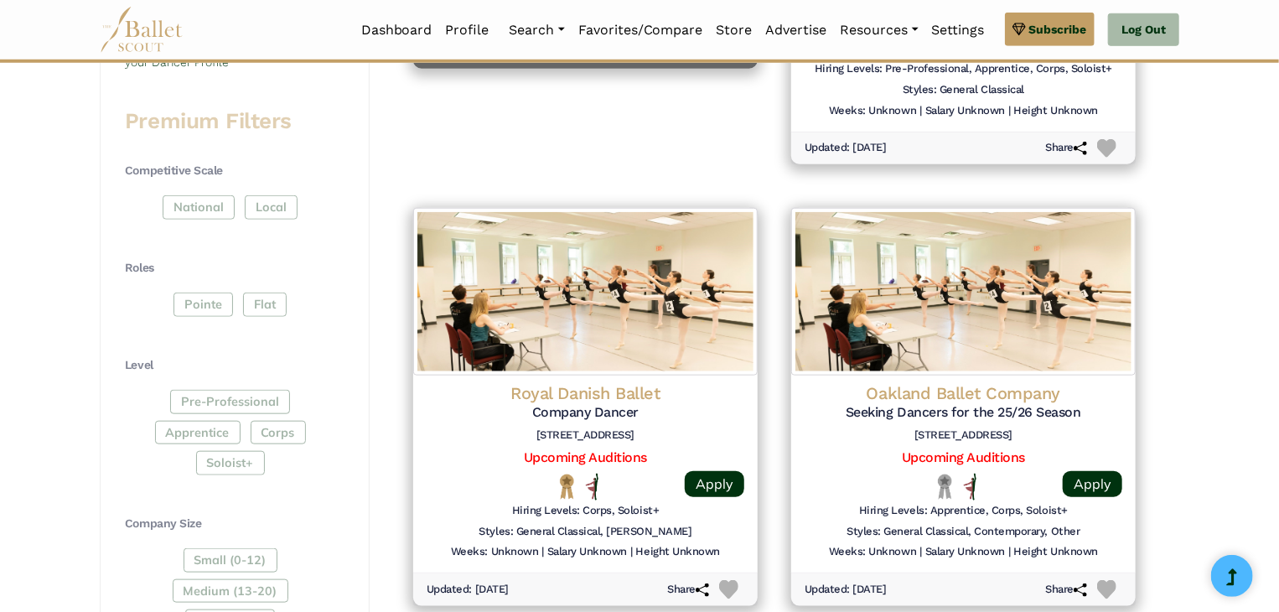
scroll to position [670, 0]
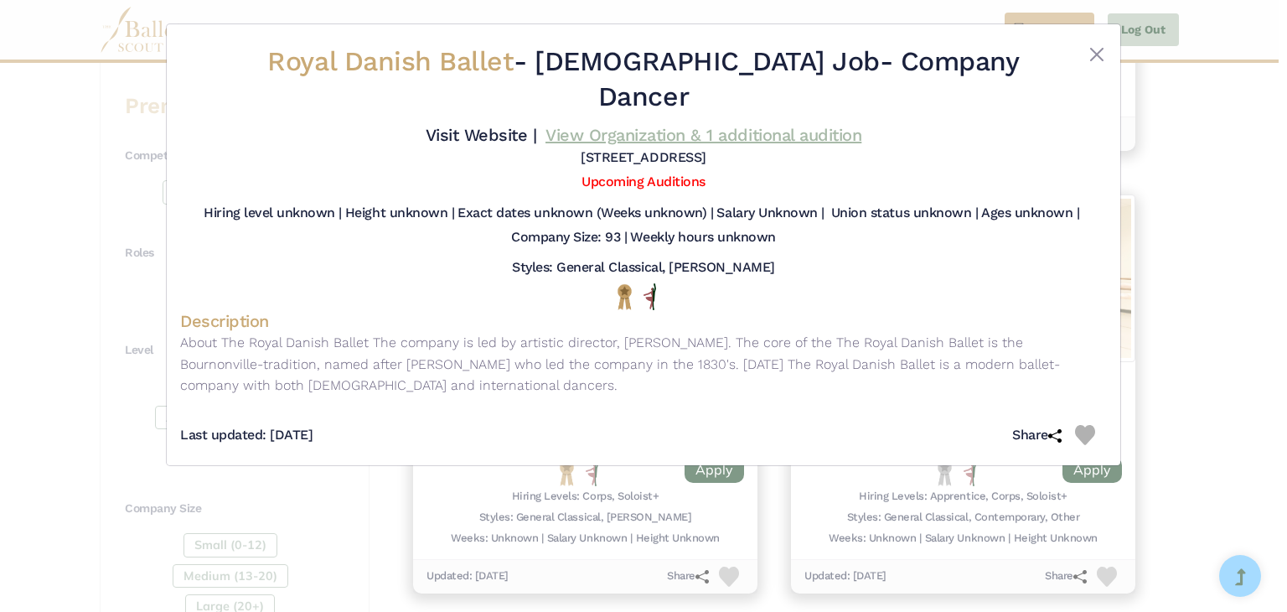
click at [801, 125] on link "View Organization & 1 additional audition" at bounding box center [704, 135] width 316 height 20
click at [1098, 49] on button "Close" at bounding box center [1097, 54] width 20 height 20
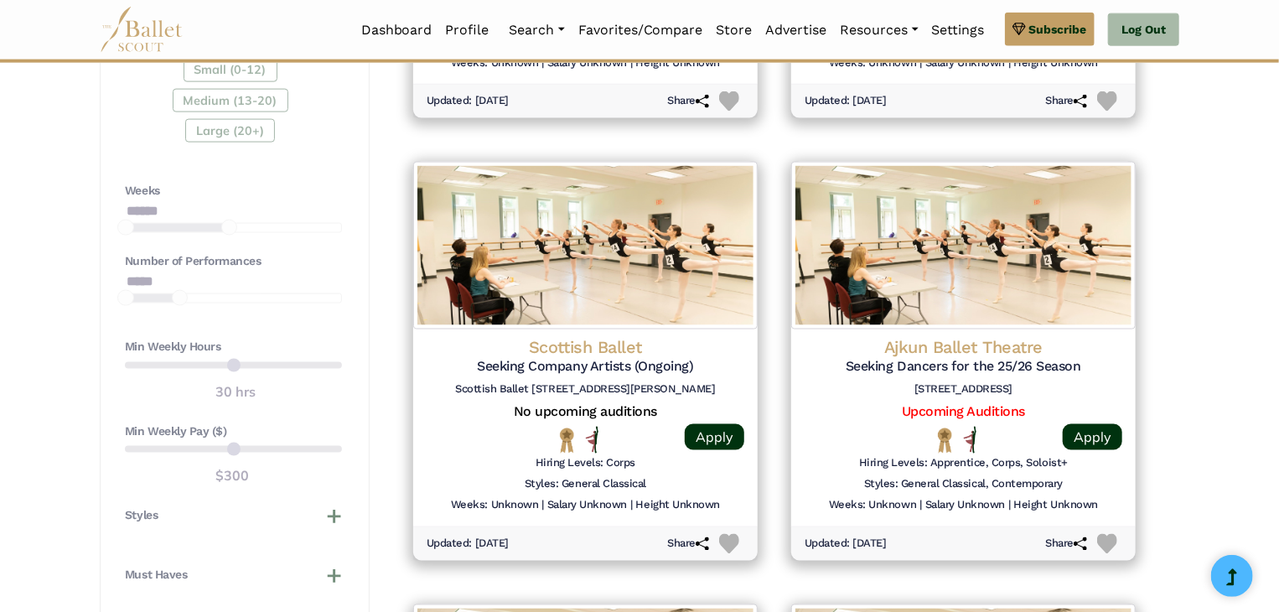
scroll to position [1173, 0]
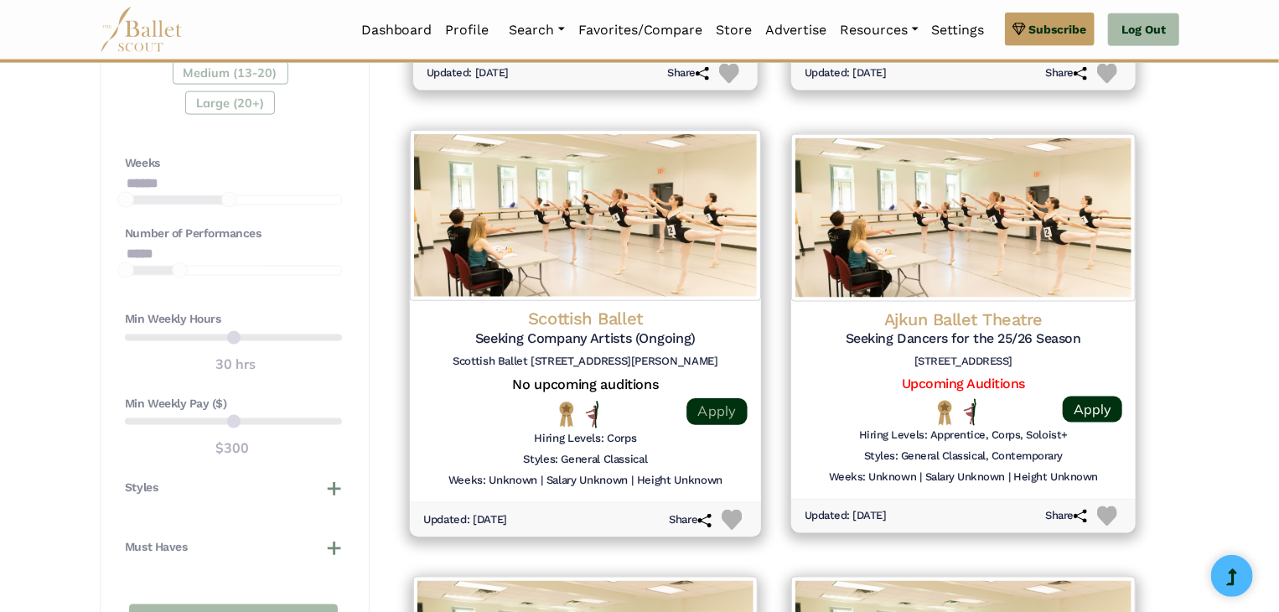
click at [711, 414] on link "Apply" at bounding box center [716, 411] width 60 height 27
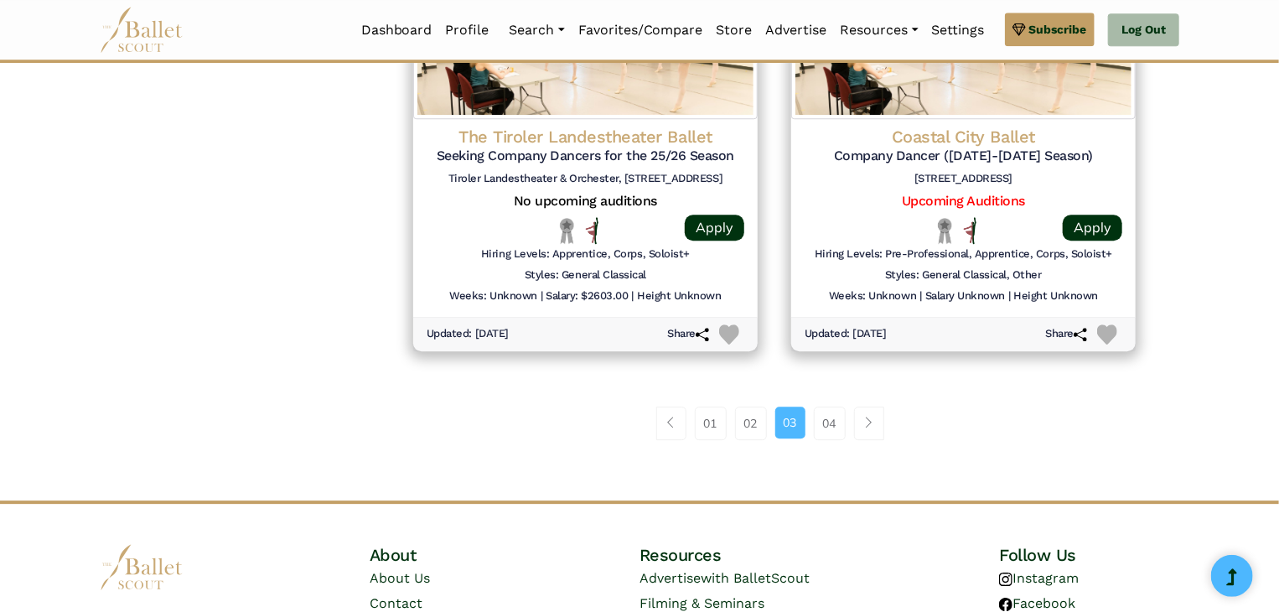
scroll to position [2263, 0]
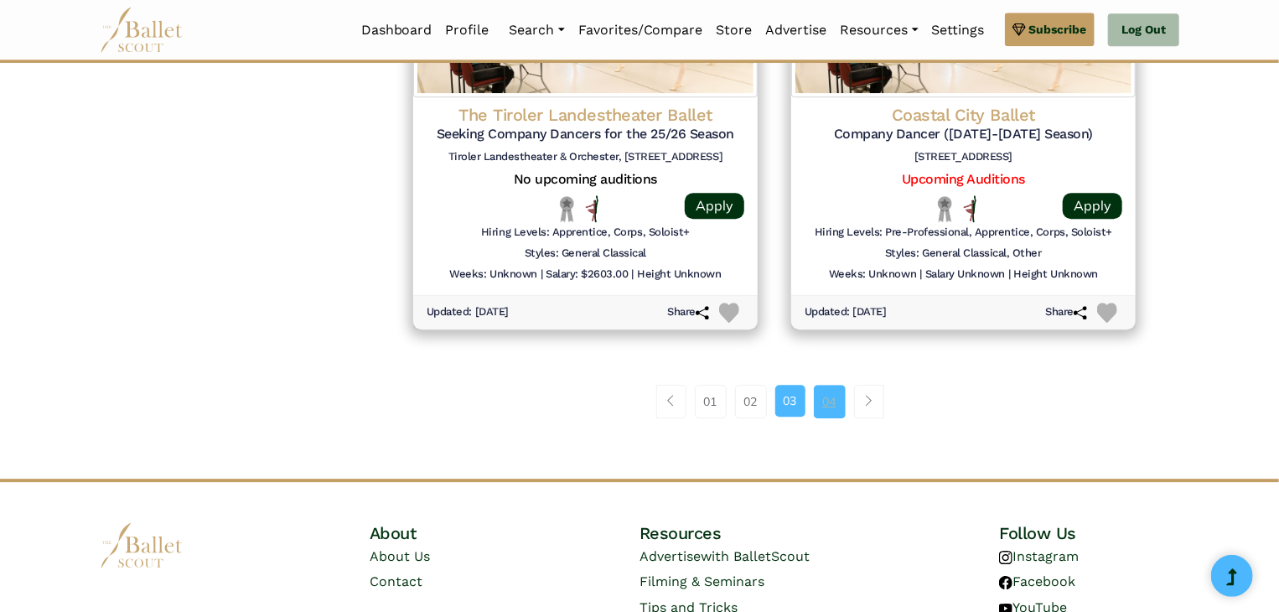
click at [831, 391] on link "04" at bounding box center [830, 402] width 32 height 34
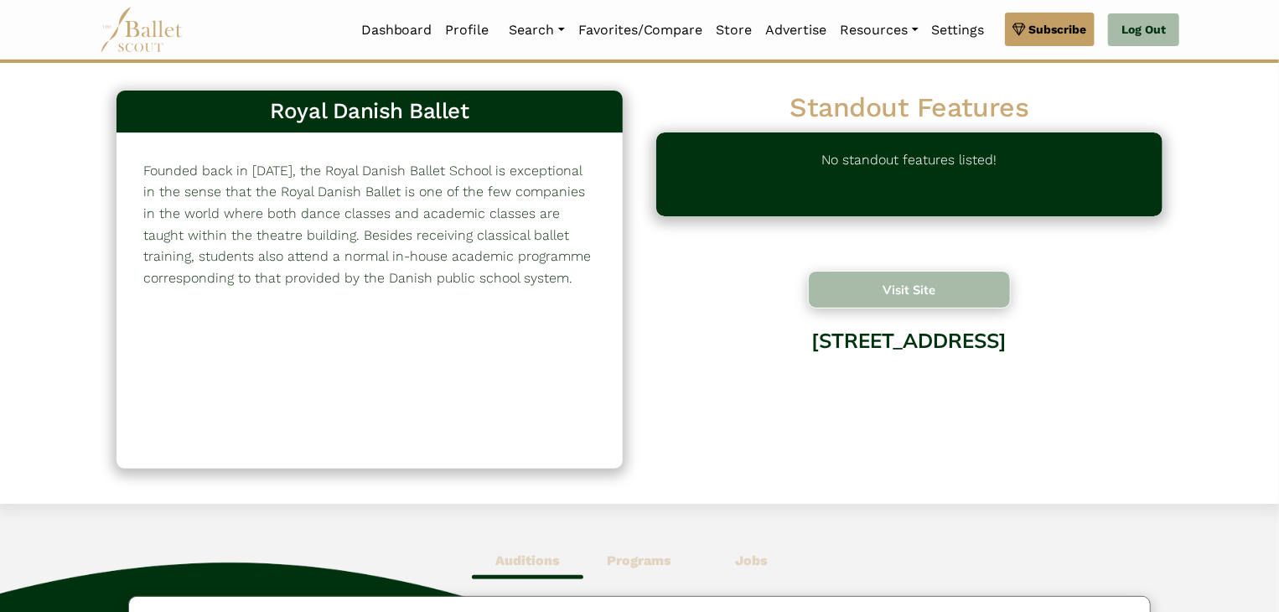
click at [914, 286] on button "Visit Site" at bounding box center [909, 290] width 203 height 38
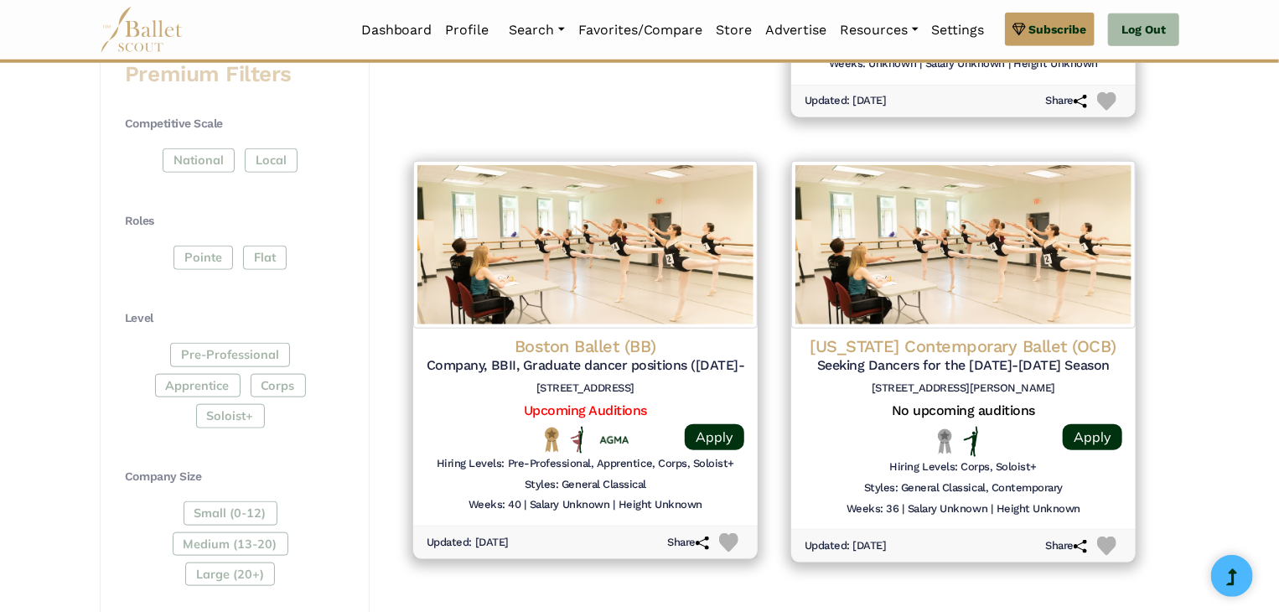
scroll to position [754, 0]
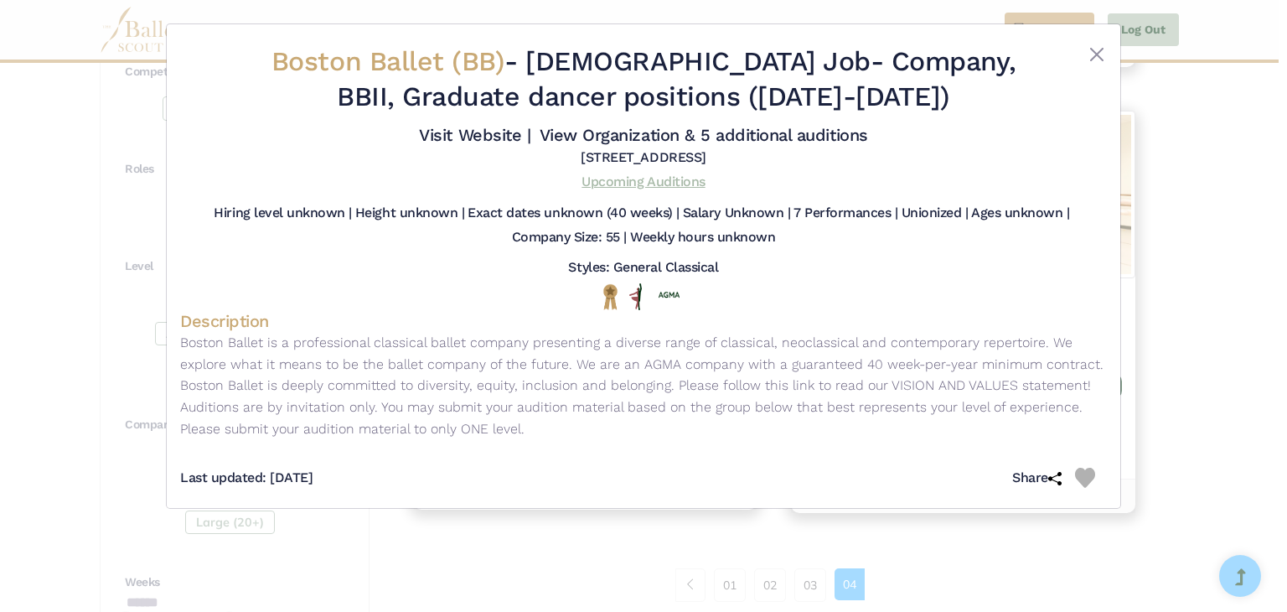
click at [654, 181] on link "Upcoming Auditions" at bounding box center [643, 181] width 123 height 16
click at [1094, 57] on button "Close" at bounding box center [1097, 54] width 20 height 20
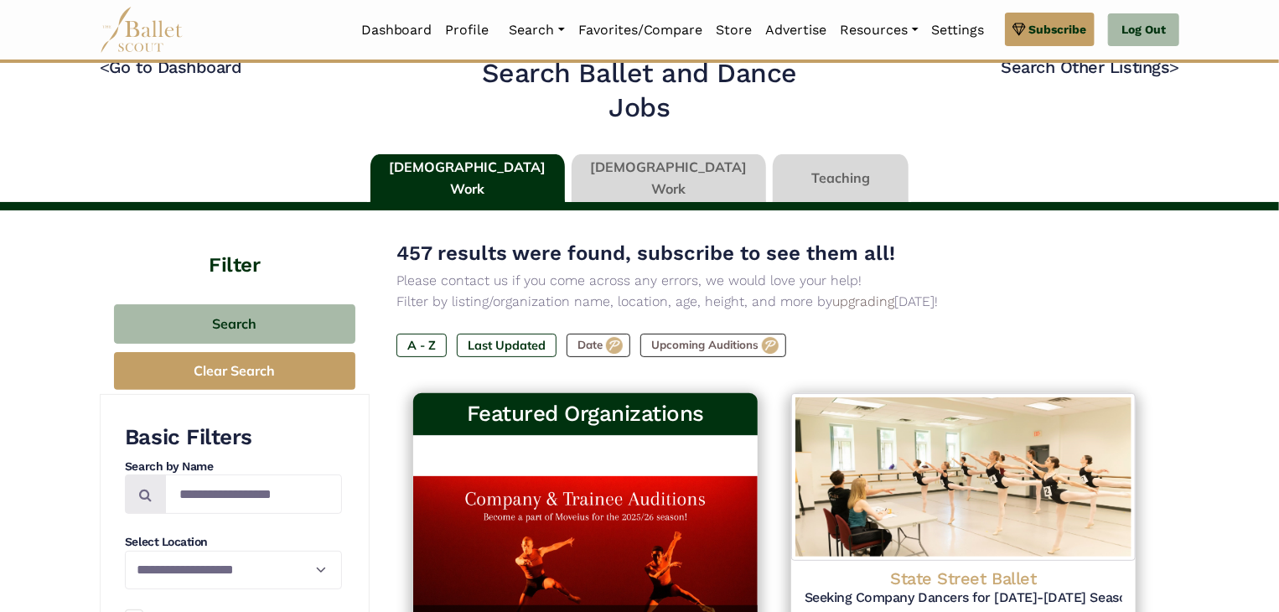
scroll to position [0, 0]
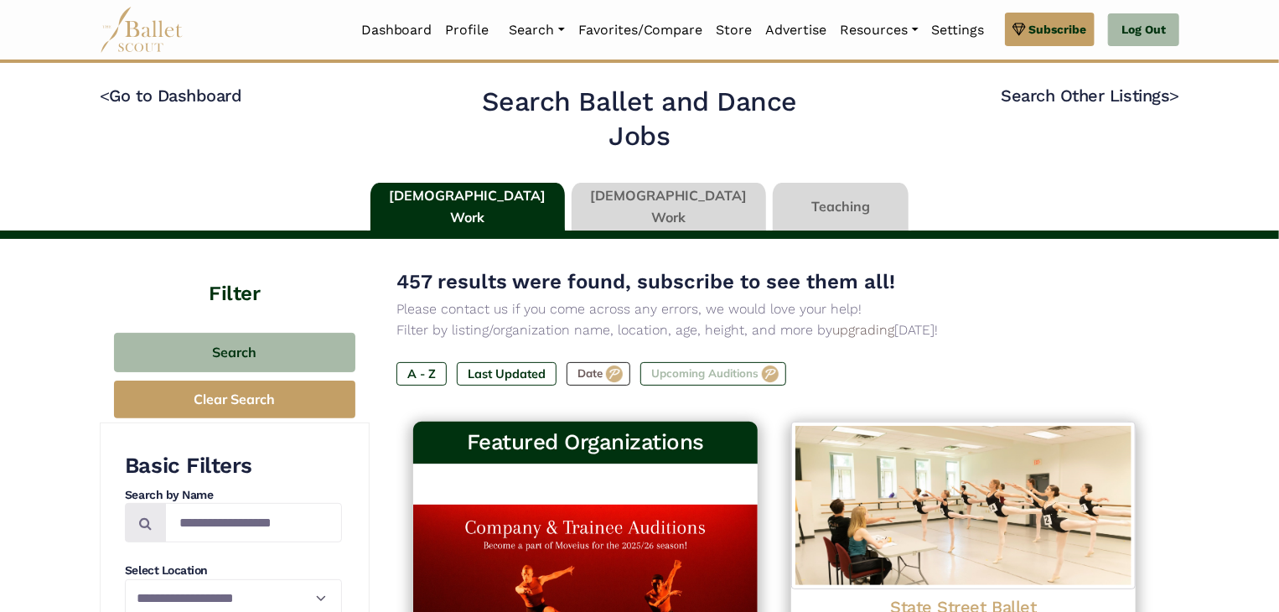
click at [702, 373] on label "Upcoming Auditions" at bounding box center [713, 373] width 146 height 23
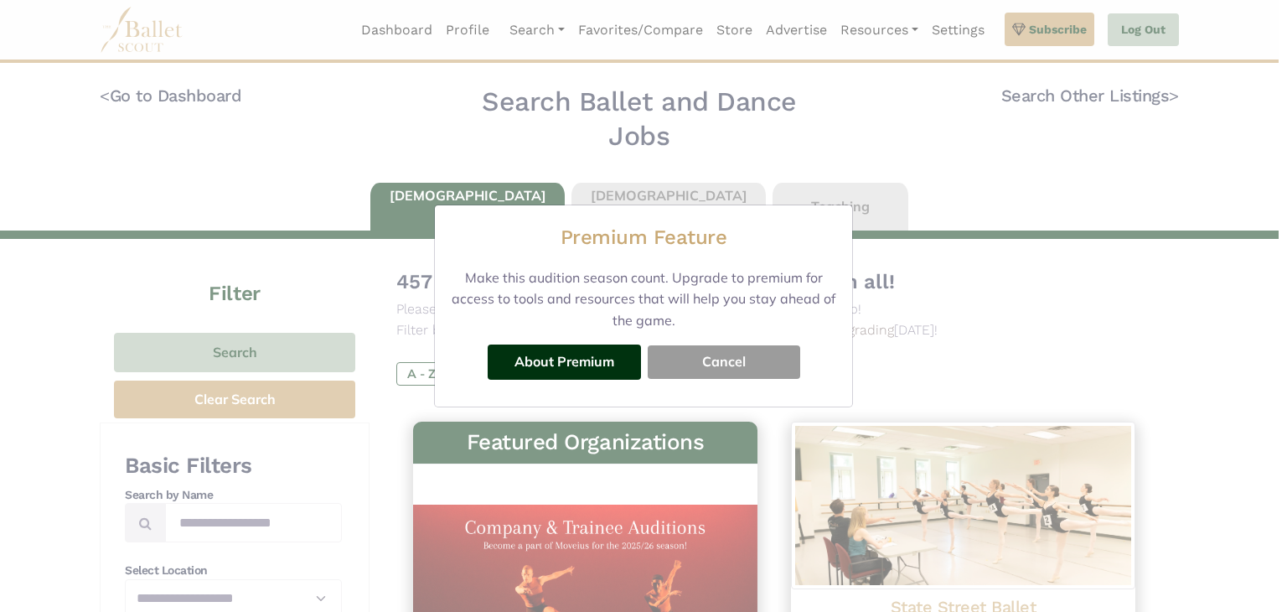
click at [731, 361] on button "Cancel" at bounding box center [724, 362] width 153 height 34
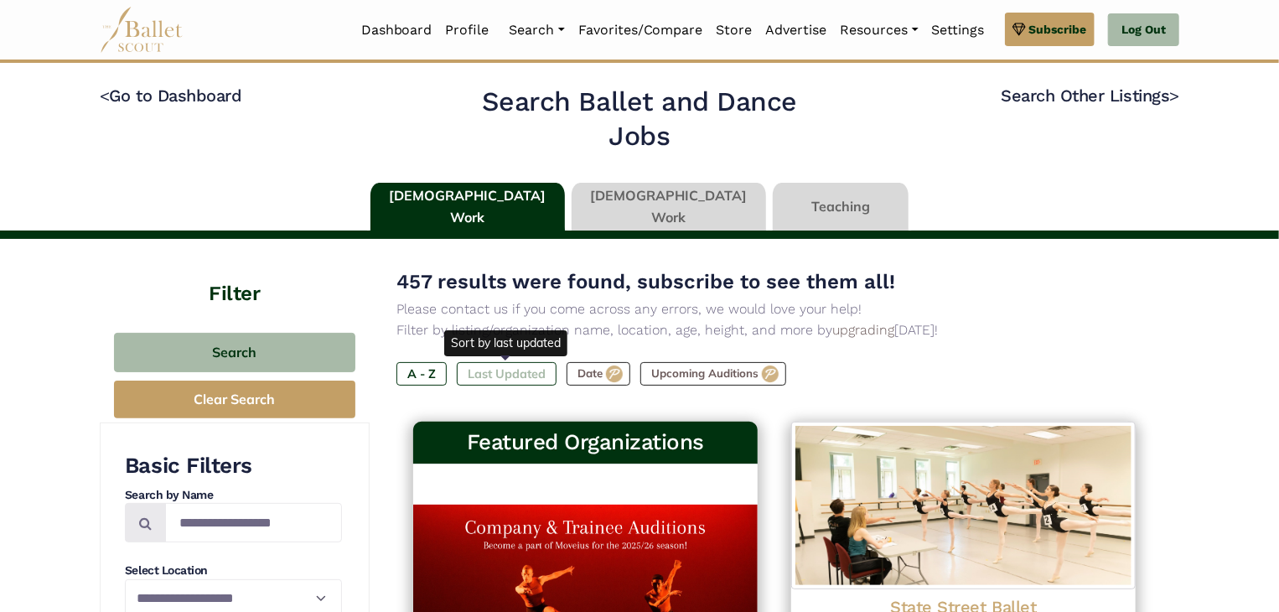
click at [517, 377] on label "Last Updated" at bounding box center [507, 373] width 100 height 23
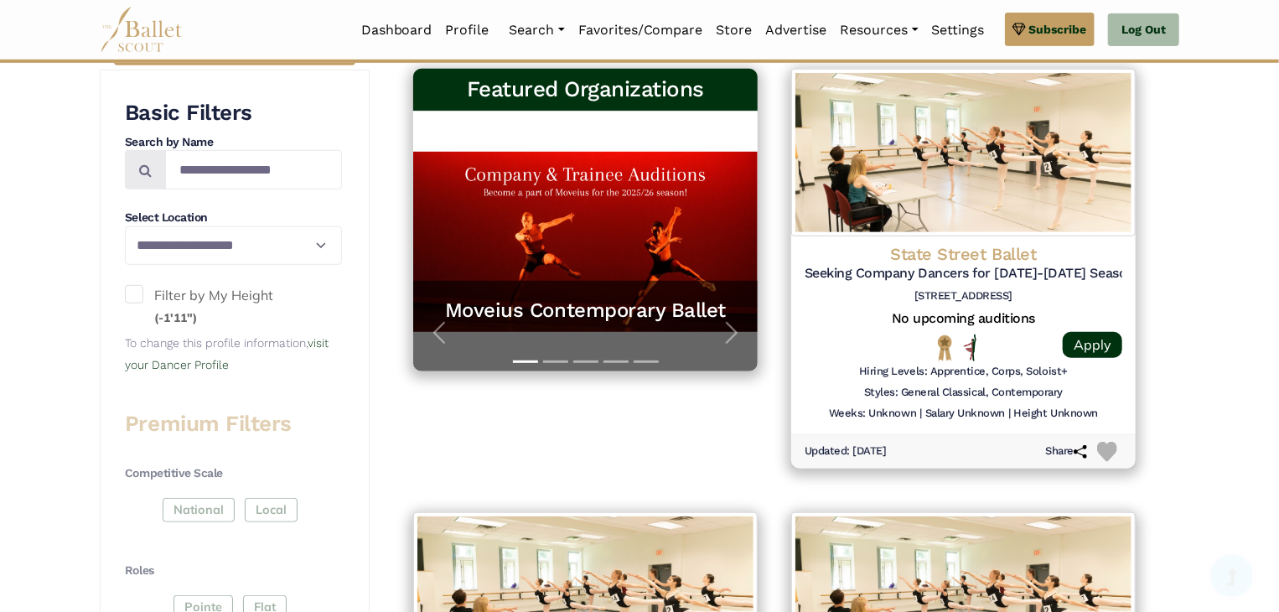
scroll to position [419, 0]
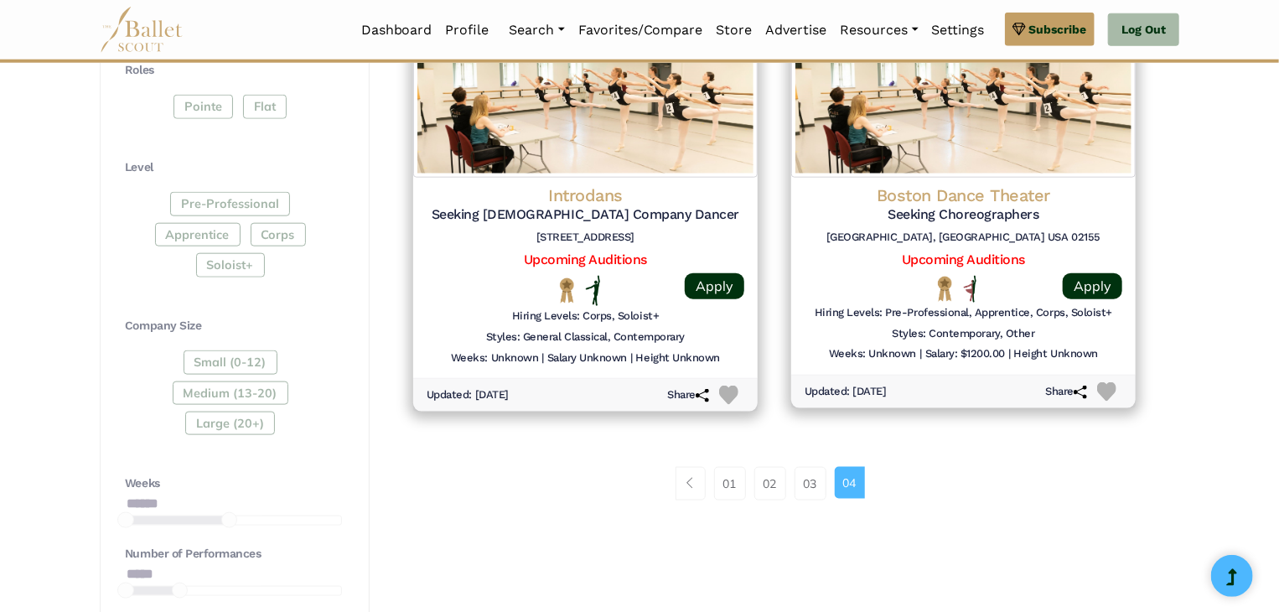
scroll to position [922, 0]
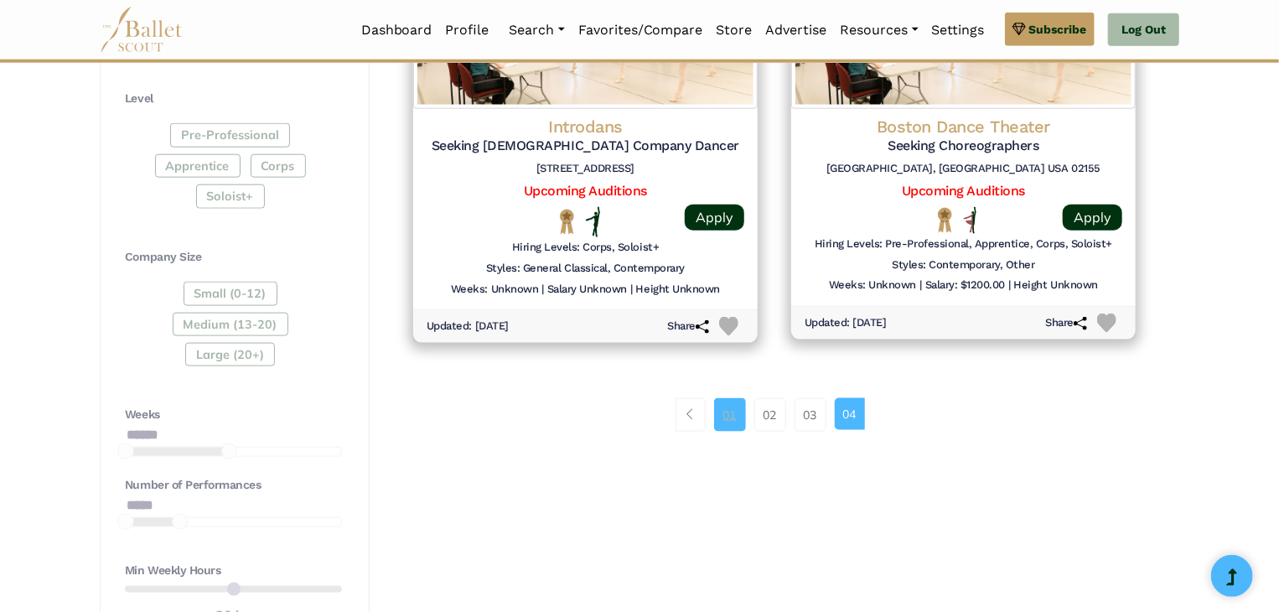
click at [727, 409] on link "01" at bounding box center [730, 415] width 32 height 34
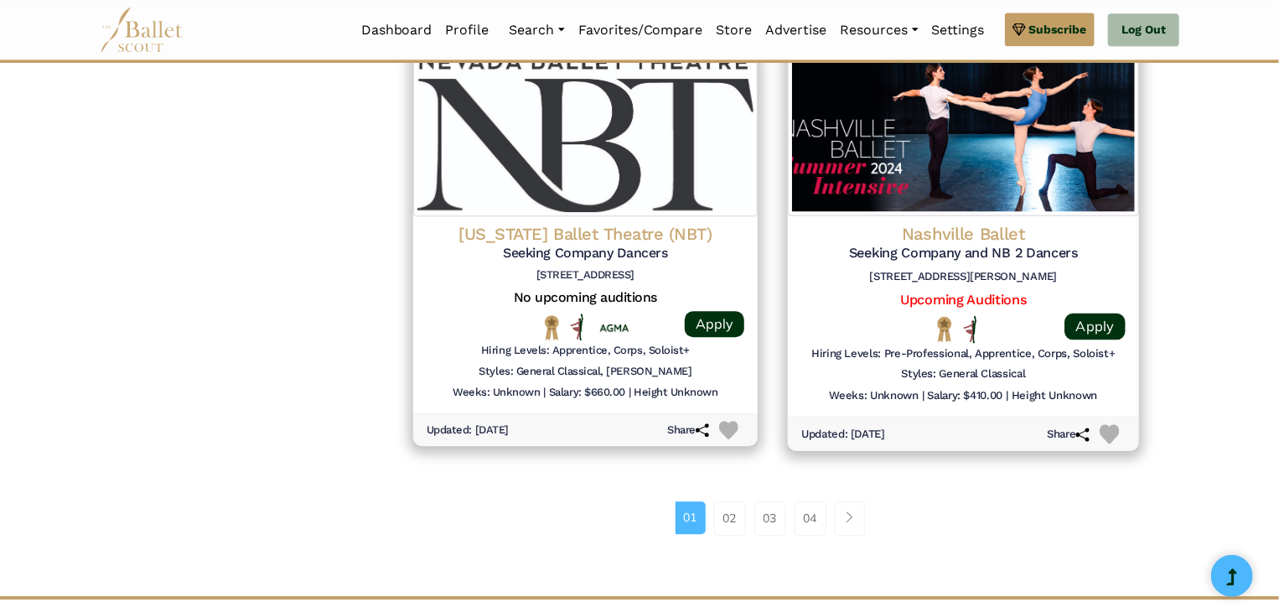
scroll to position [2179, 0]
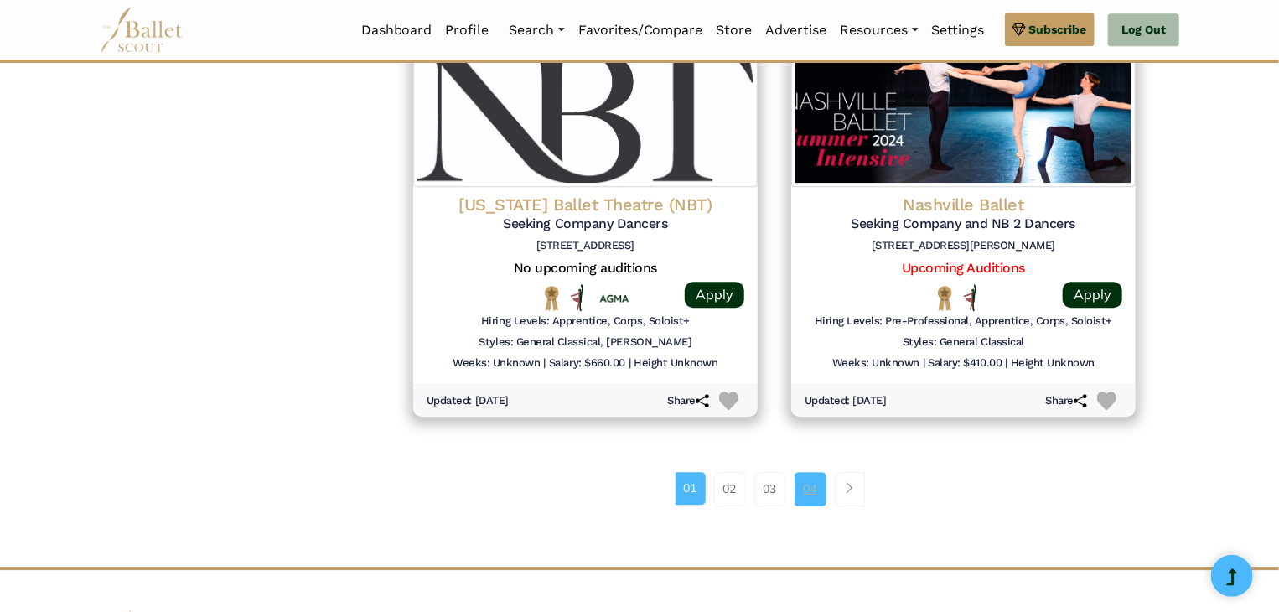
drag, startPoint x: 725, startPoint y: 484, endPoint x: 822, endPoint y: 484, distance: 97.2
click at [725, 484] on link "02" at bounding box center [730, 489] width 32 height 34
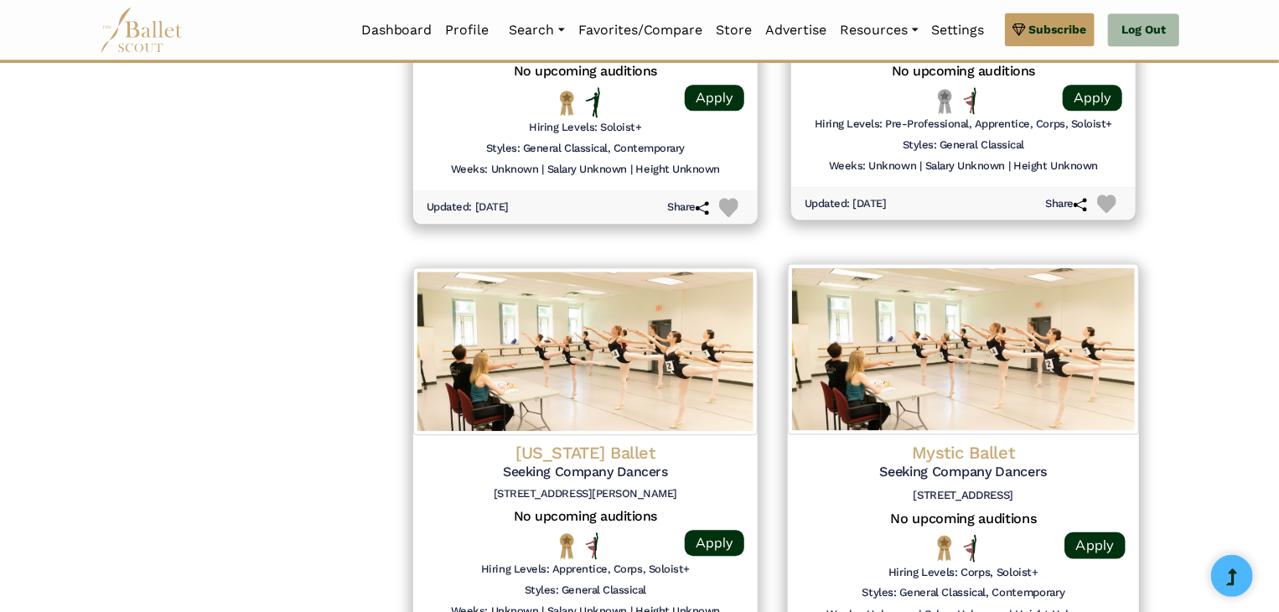
scroll to position [2095, 0]
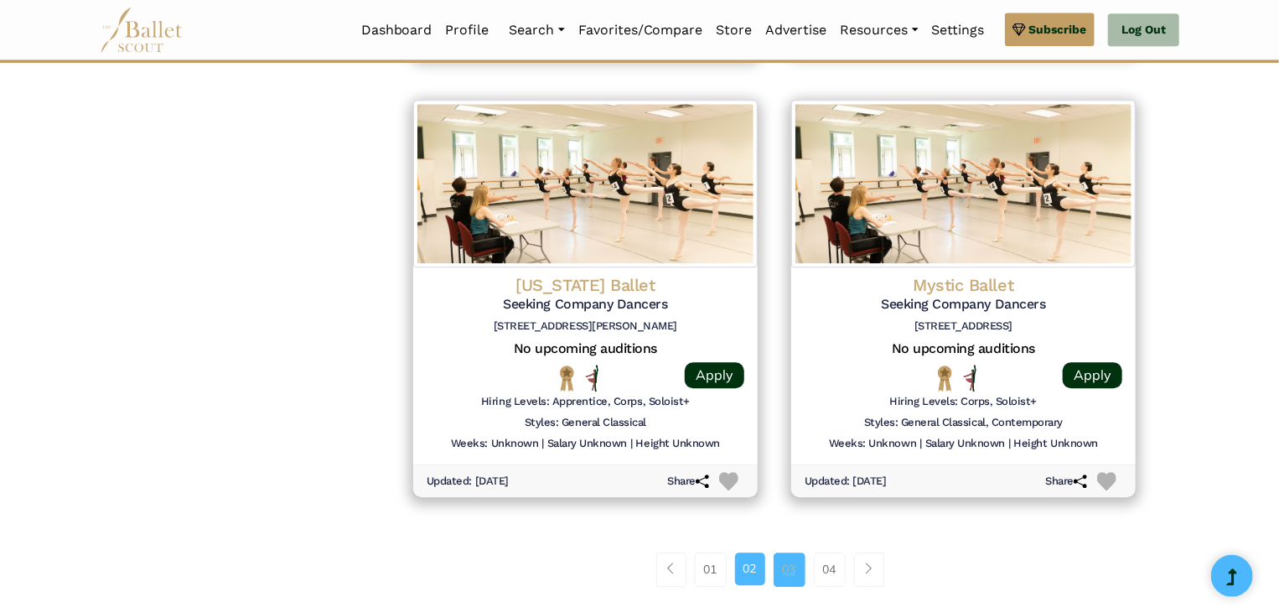
click at [794, 569] on link "03" at bounding box center [790, 569] width 32 height 34
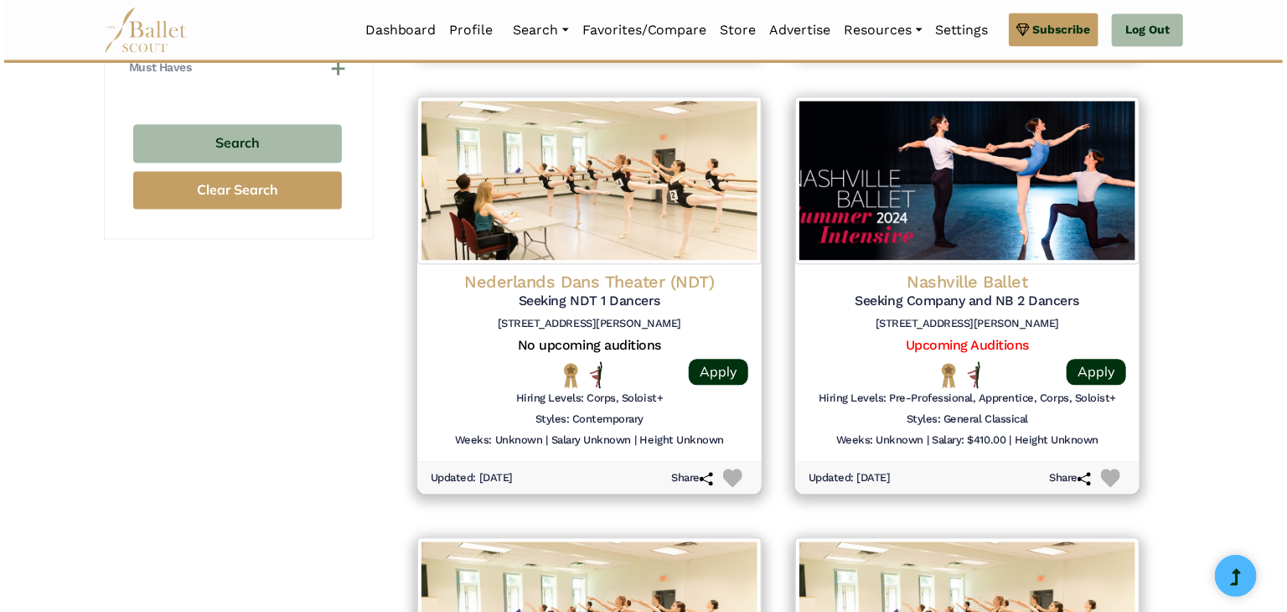
scroll to position [1676, 0]
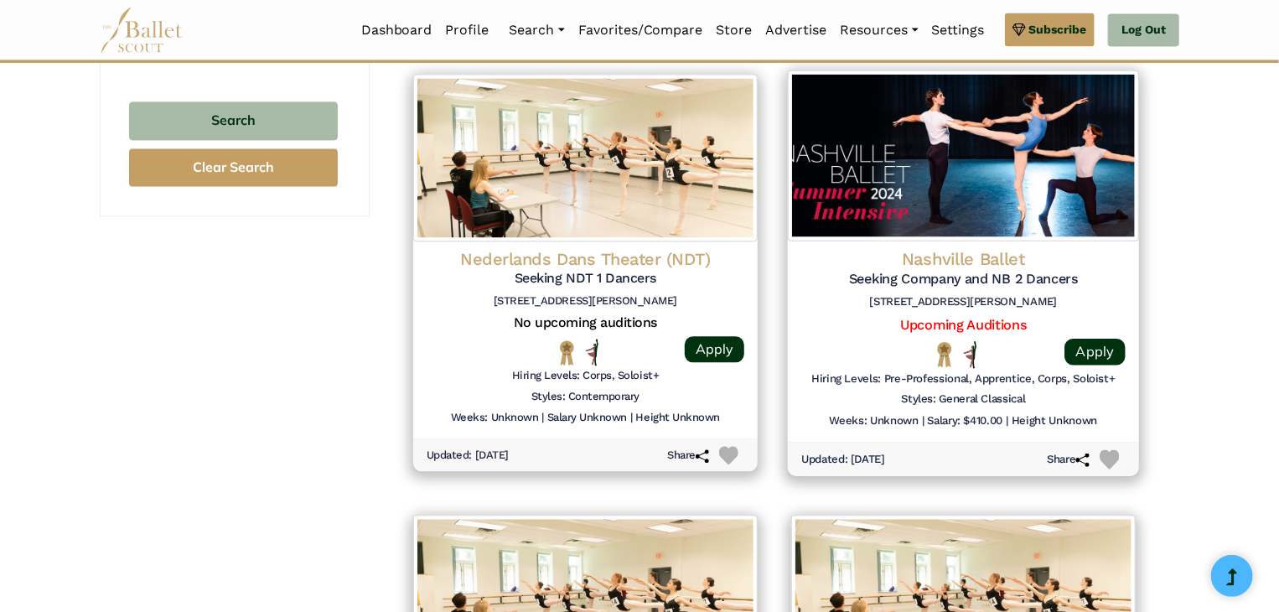
click at [936, 313] on div "Nashville Ballet Seeking Company and NB 2 Dancers 3630 Redmon Street Nashville,…" at bounding box center [963, 281] width 324 height 68
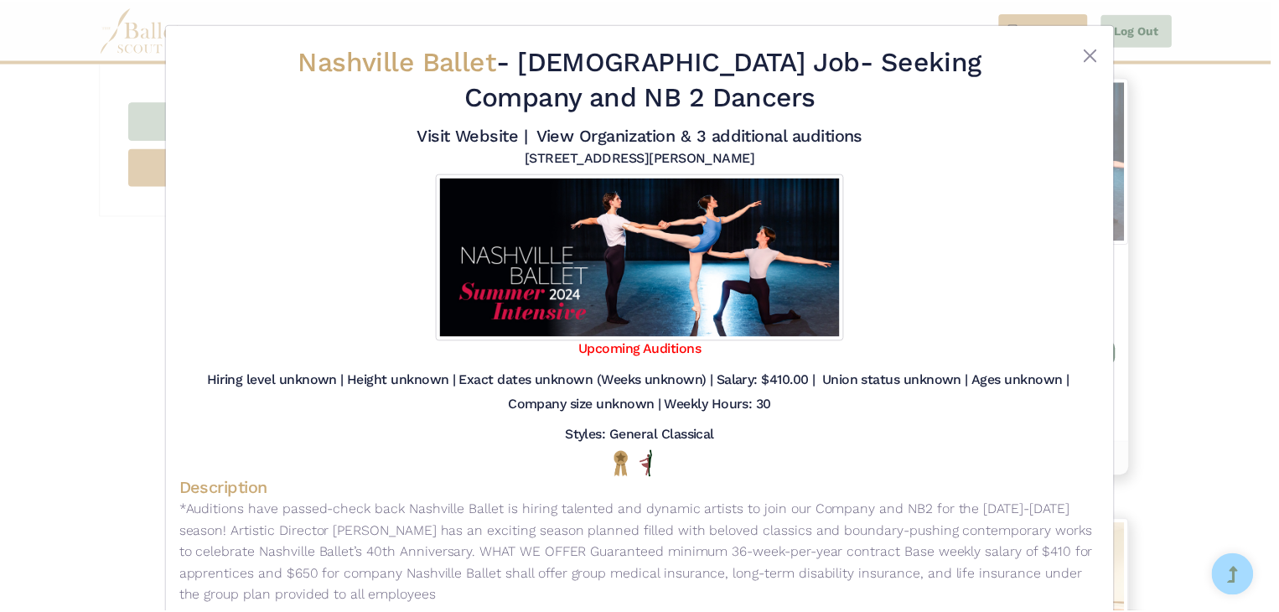
scroll to position [0, 0]
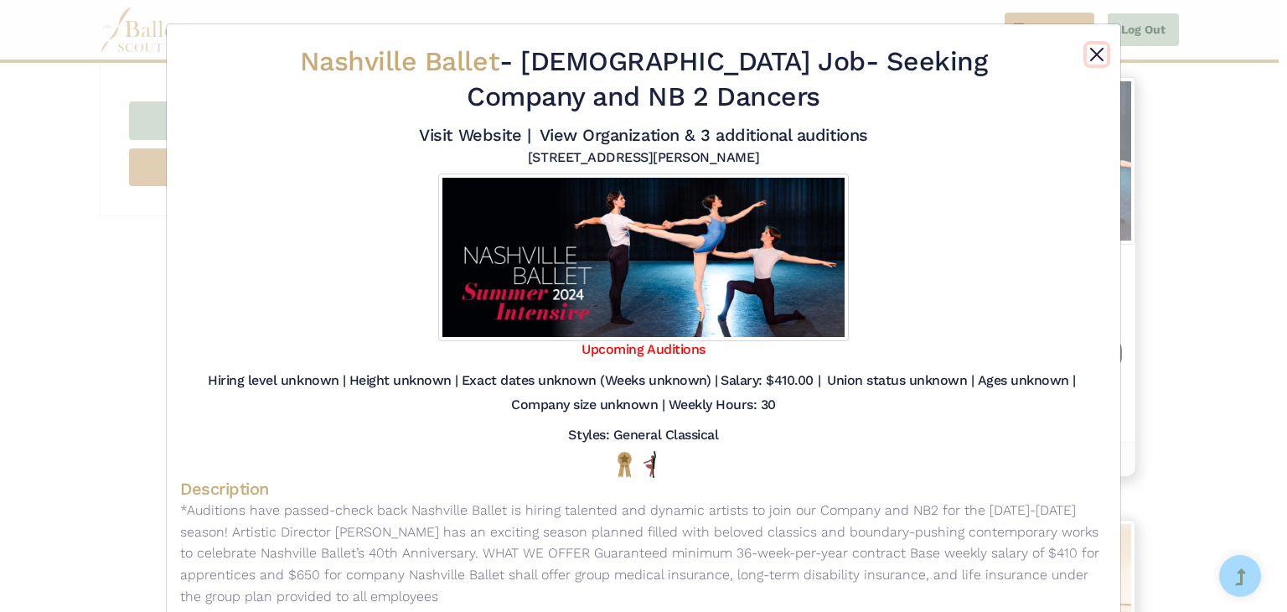
click at [1091, 56] on button "Close" at bounding box center [1097, 54] width 20 height 20
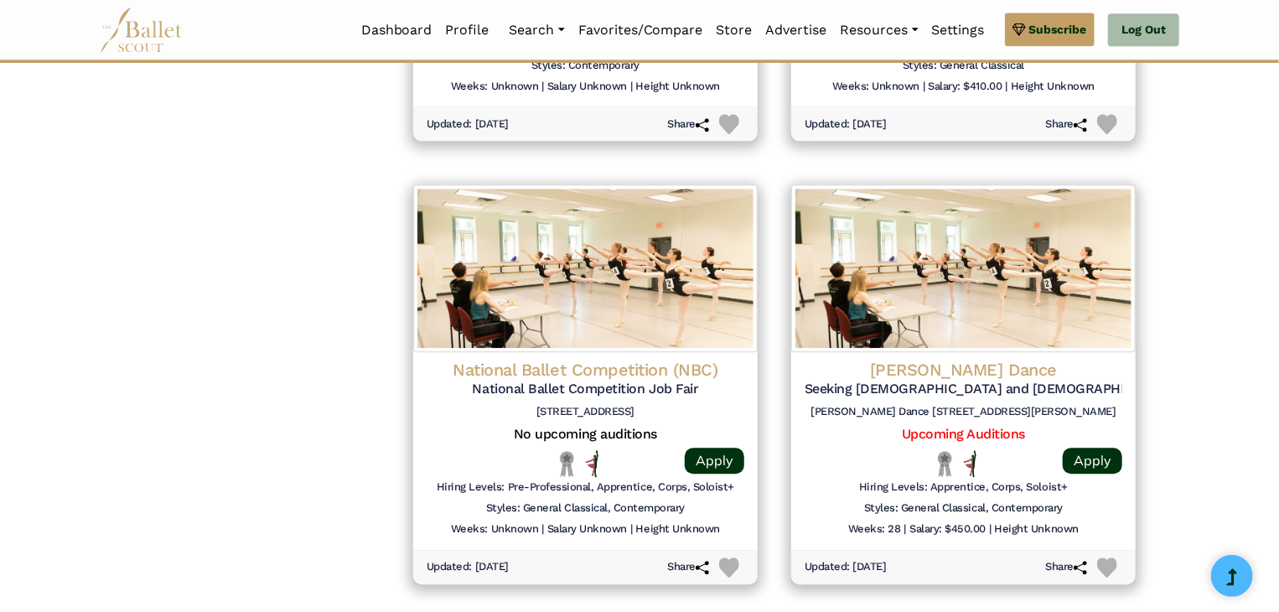
scroll to position [2263, 0]
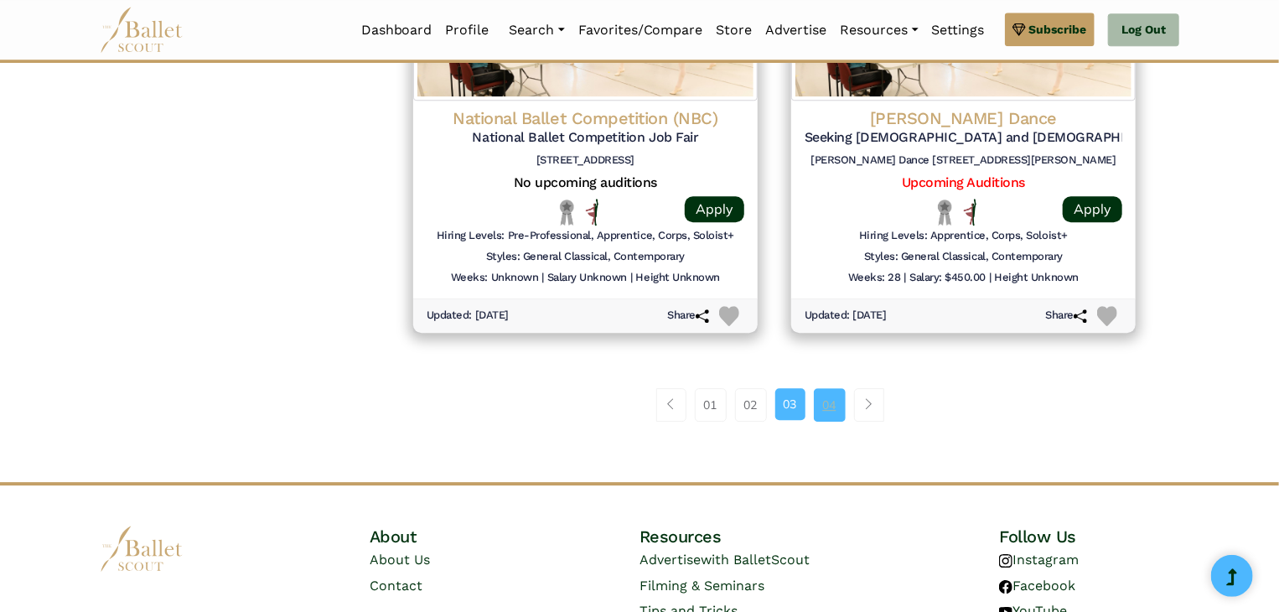
click at [837, 406] on link "04" at bounding box center [830, 405] width 32 height 34
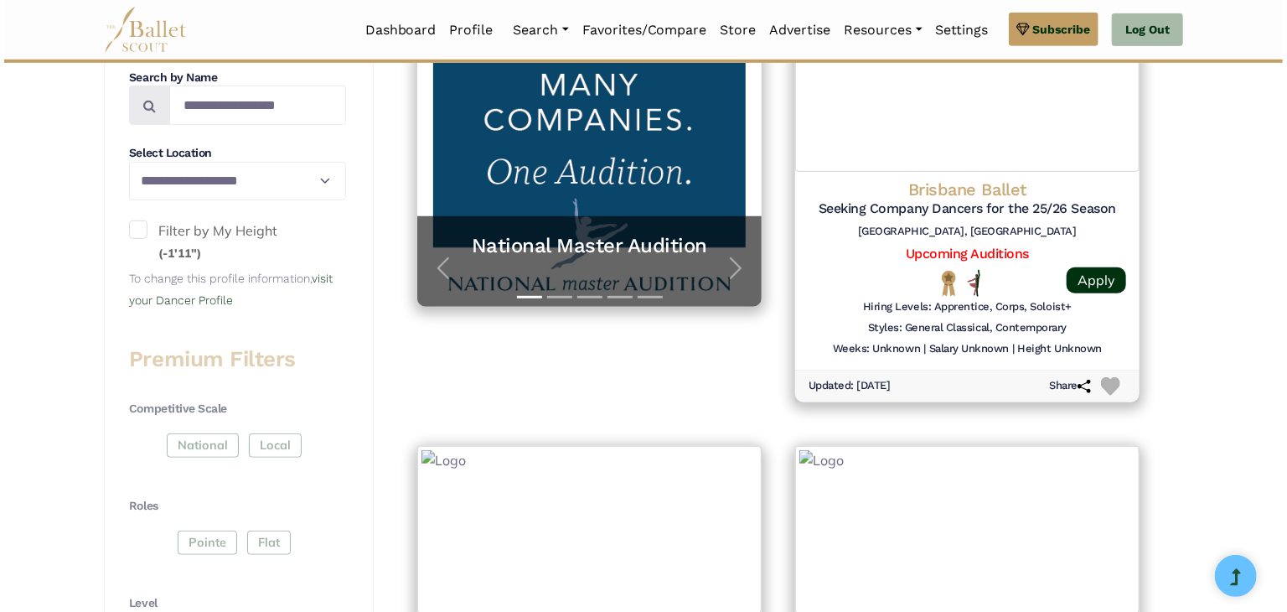
scroll to position [419, 0]
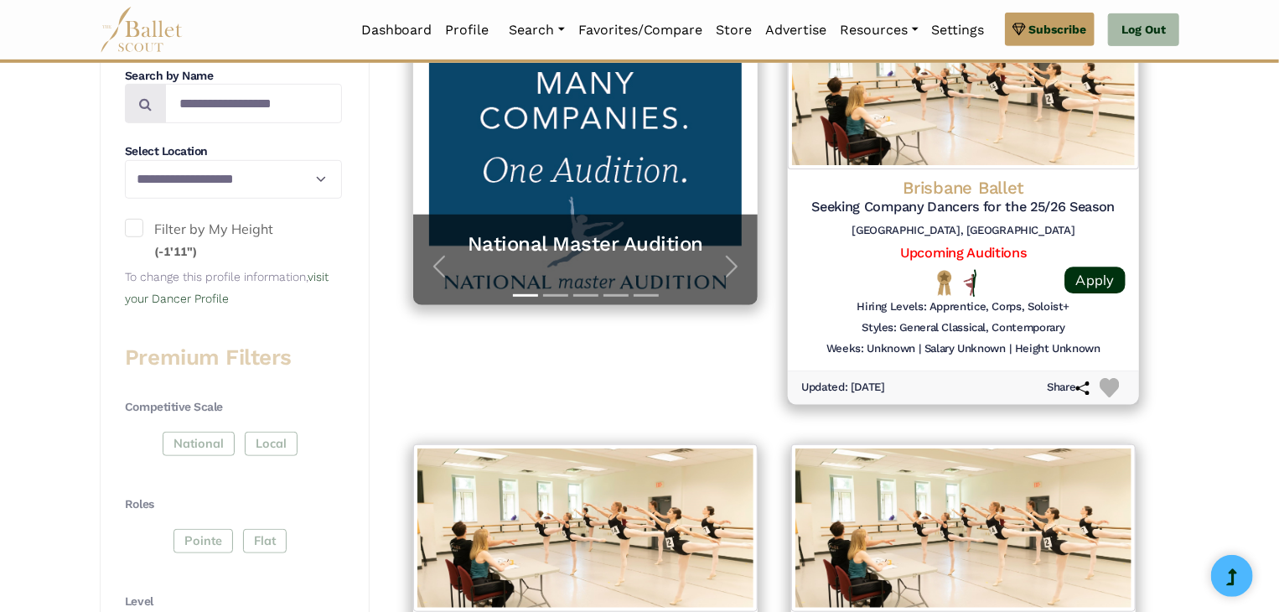
click at [996, 242] on div "Brisbane Ballet Seeking Company Dancers for the 25/26 Season Brisbane, QLD" at bounding box center [963, 211] width 324 height 68
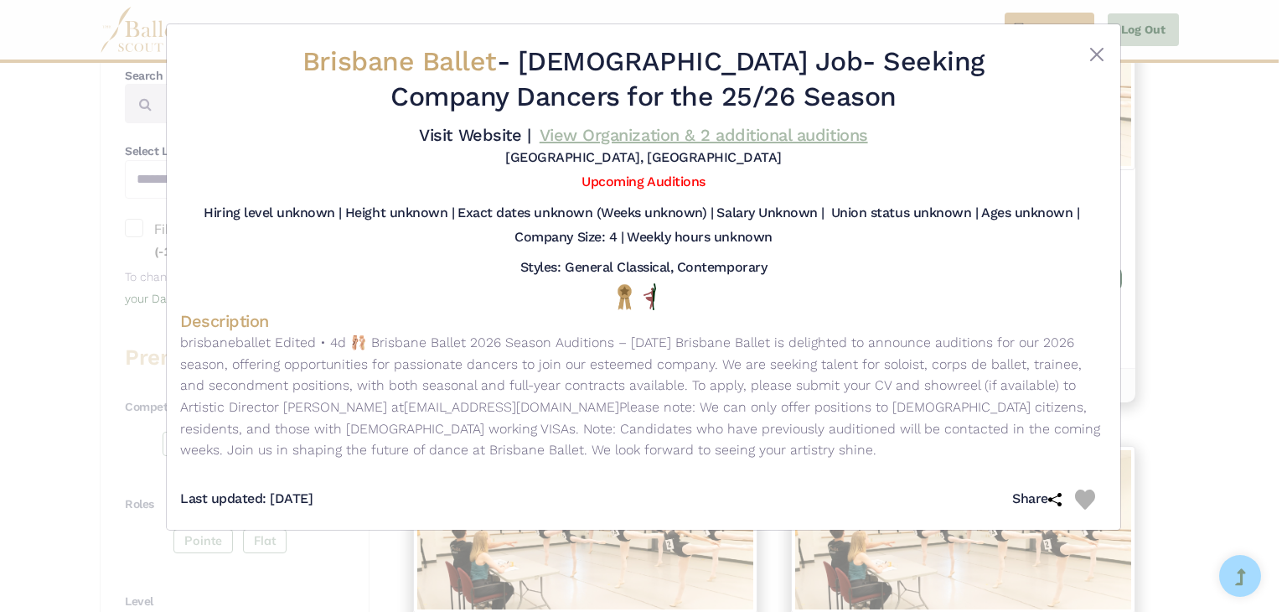
click at [748, 135] on link "View Organization & 2 additional auditions" at bounding box center [704, 135] width 329 height 20
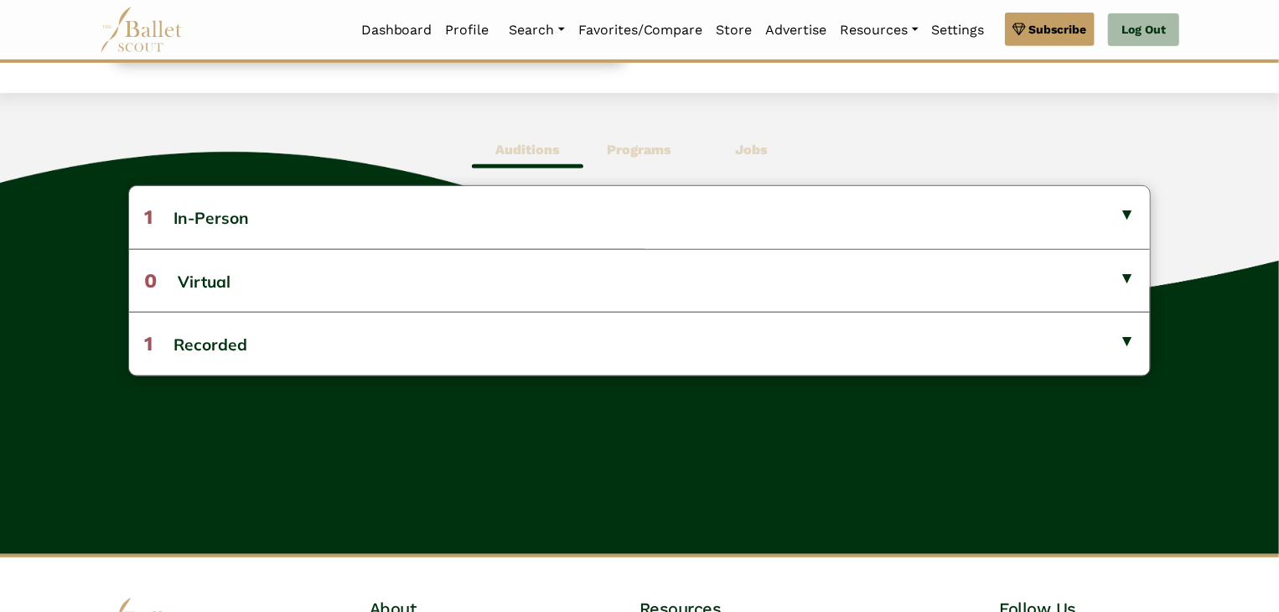
scroll to position [419, 0]
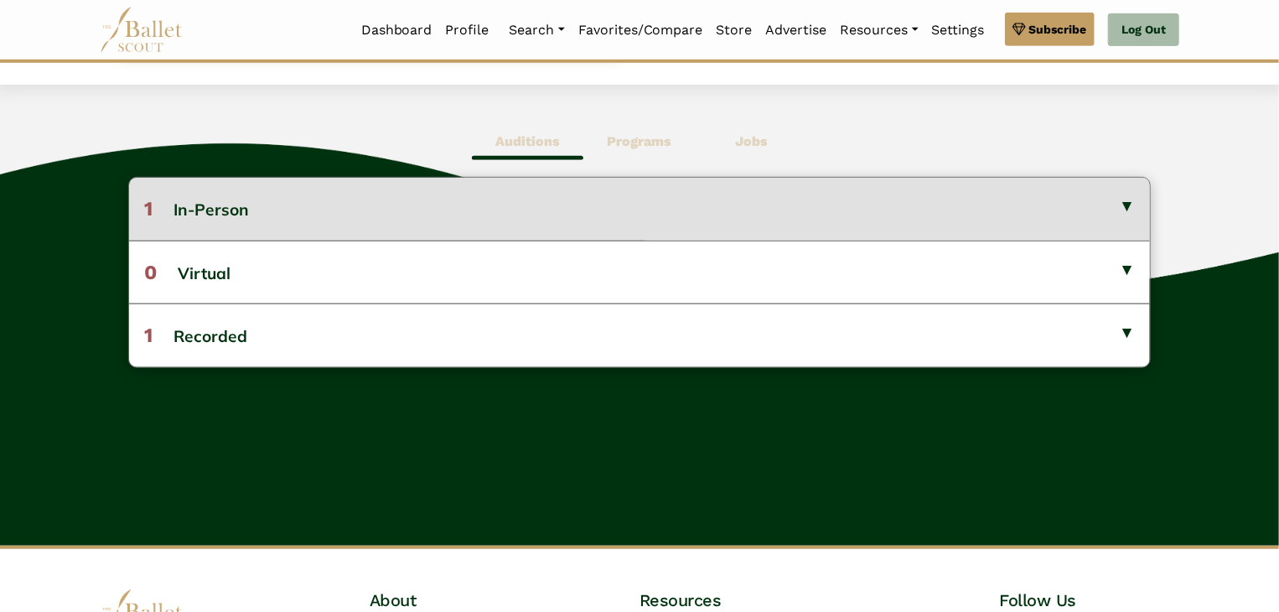
click at [974, 219] on button "1 In-Person" at bounding box center [640, 209] width 1022 height 62
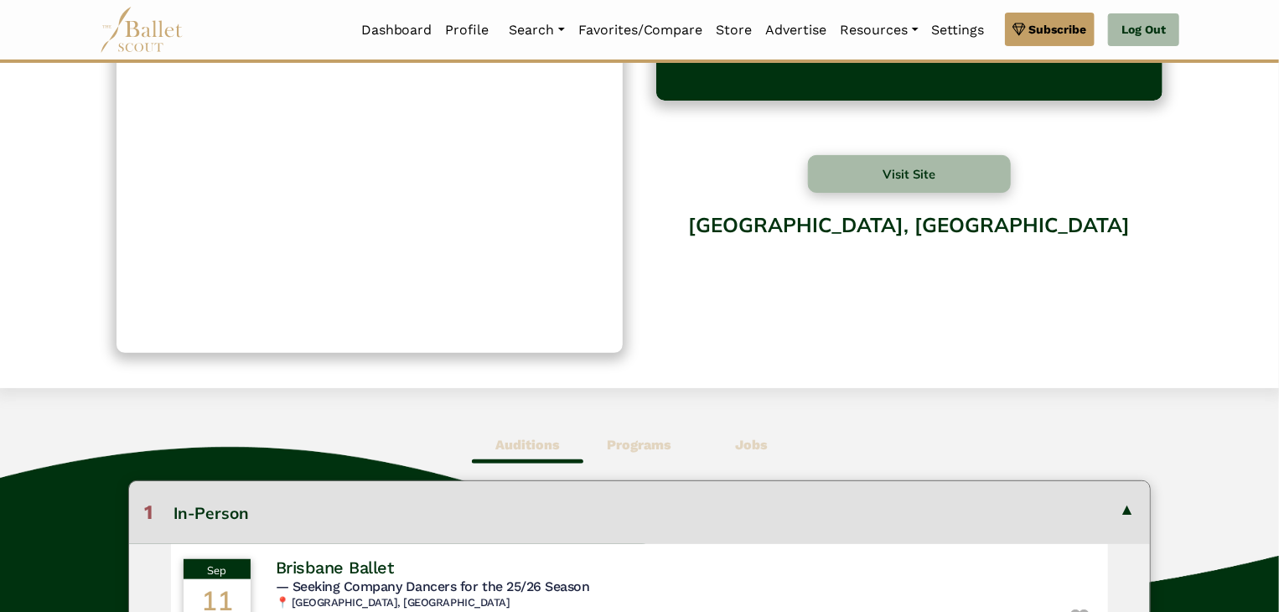
scroll to position [0, 0]
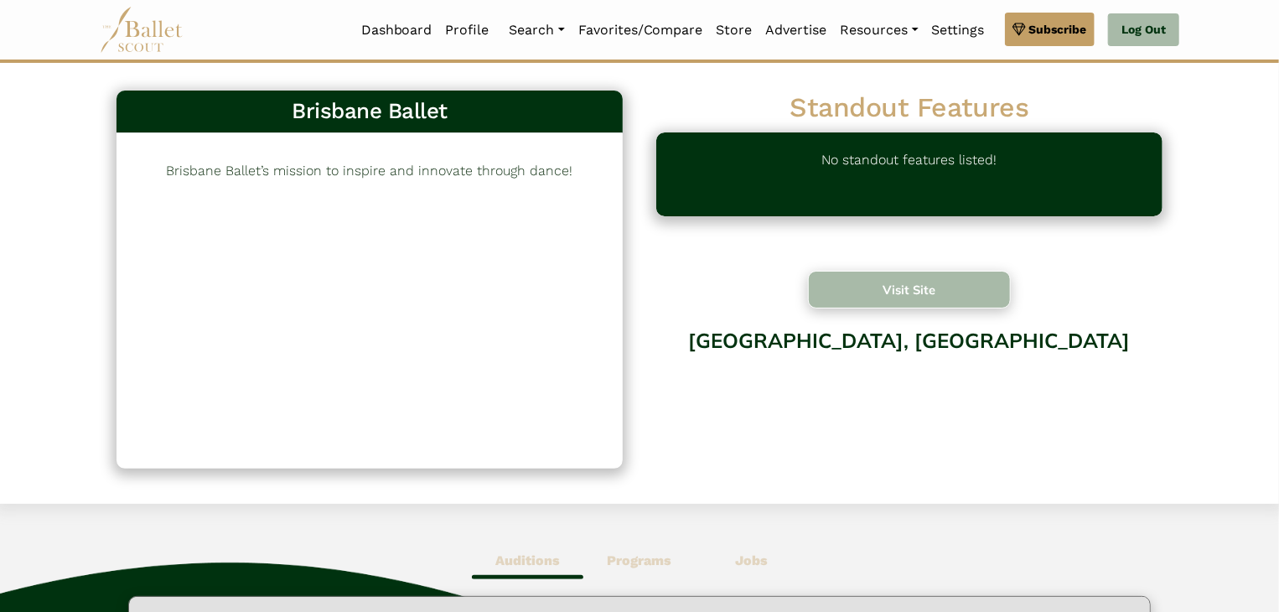
click at [918, 280] on button "Visit Site" at bounding box center [909, 290] width 203 height 38
